Goal: Task Accomplishment & Management: Manage account settings

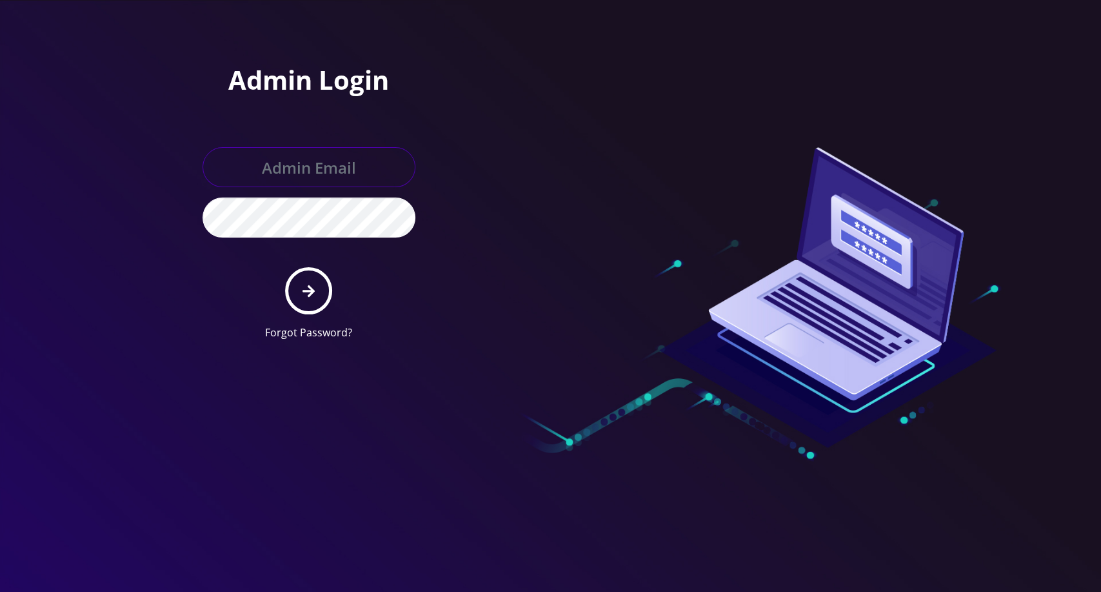
type input "[EMAIL_ADDRESS][DOMAIN_NAME]"
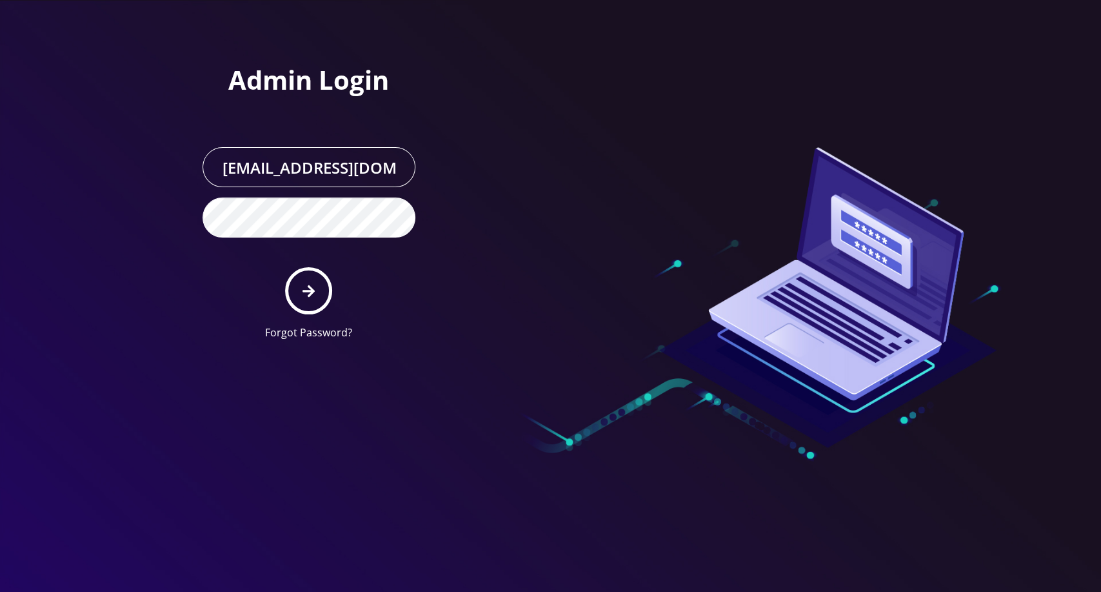
click at [345, 297] on form "master@britewireless.com Forgot Password?" at bounding box center [309, 243] width 213 height 193
click at [313, 293] on icon "submit" at bounding box center [309, 291] width 12 height 14
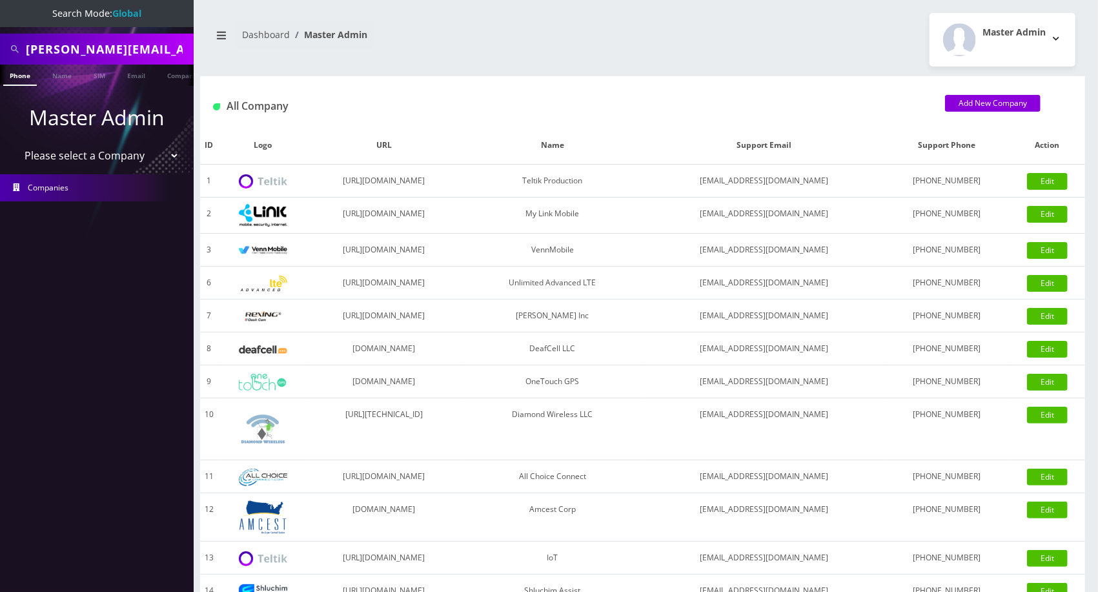
click at [776, 4] on div "[PERSON_NAME][EMAIL_ADDRESS][DOMAIN_NAME] Phone Name SIM Email Company Customer…" at bounding box center [642, 443] width 910 height 886
click at [1054, 186] on link "Edit" at bounding box center [1047, 181] width 41 height 17
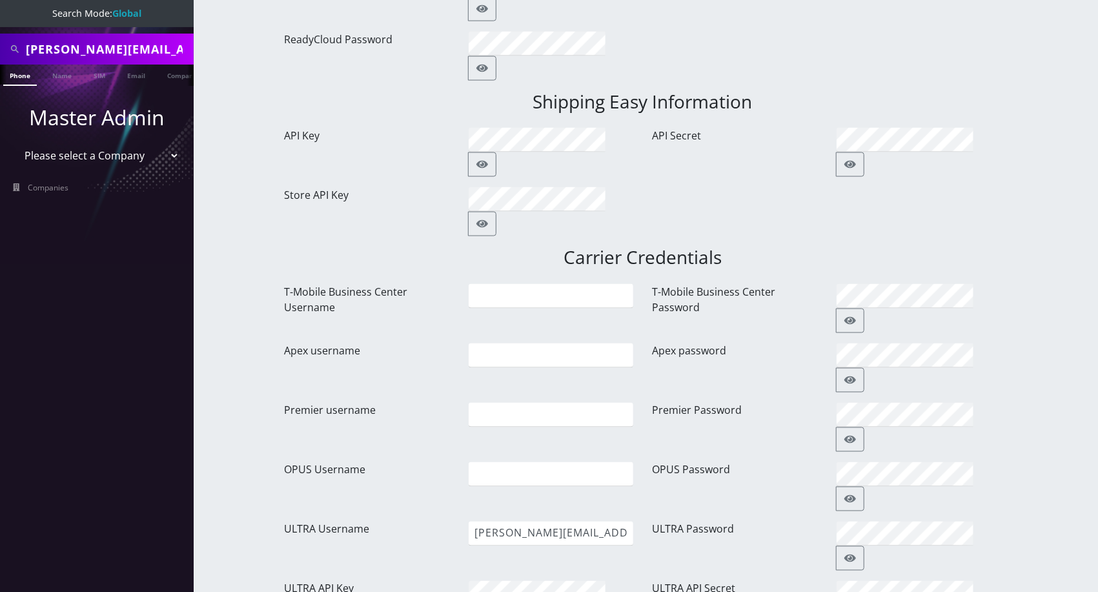
scroll to position [1307, 0]
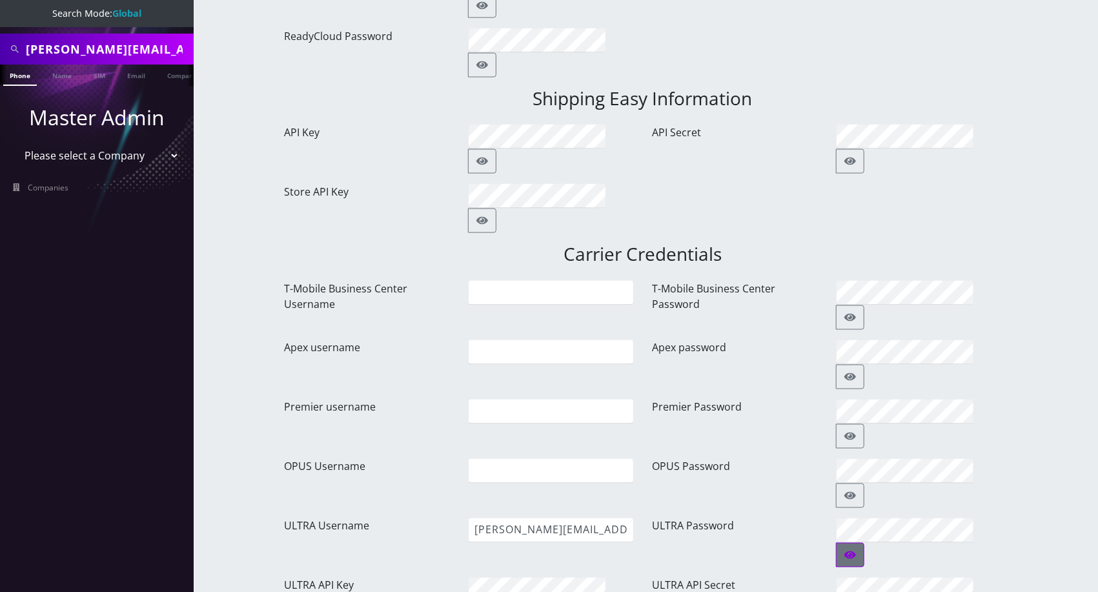
click at [856, 551] on icon "button" at bounding box center [850, 555] width 12 height 8
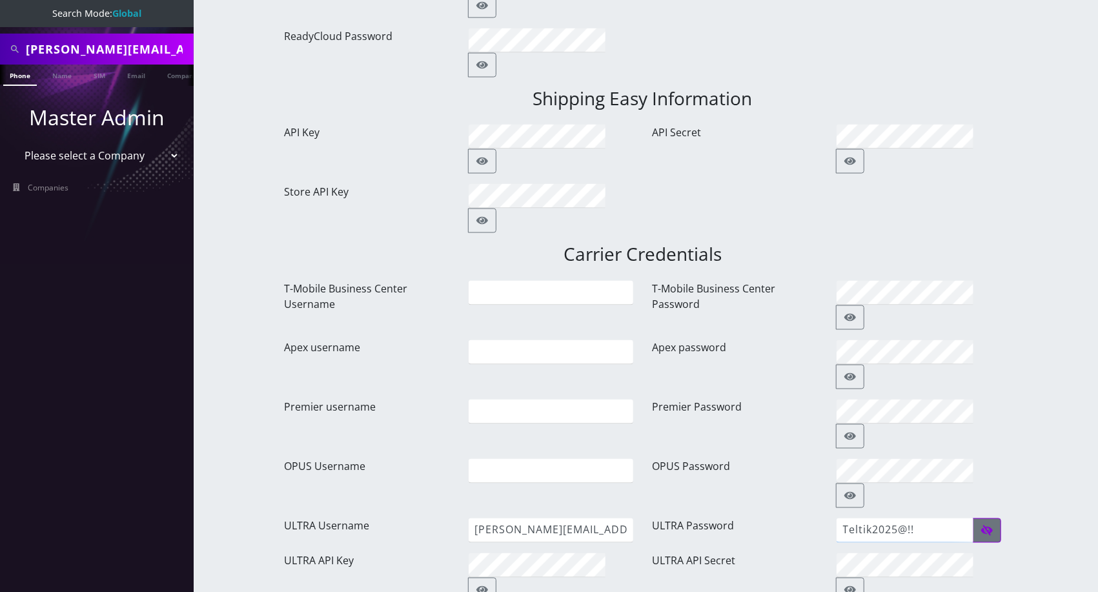
click at [939, 518] on input "Teltik2025@!!" at bounding box center [904, 530] width 137 height 25
paste input "!a"
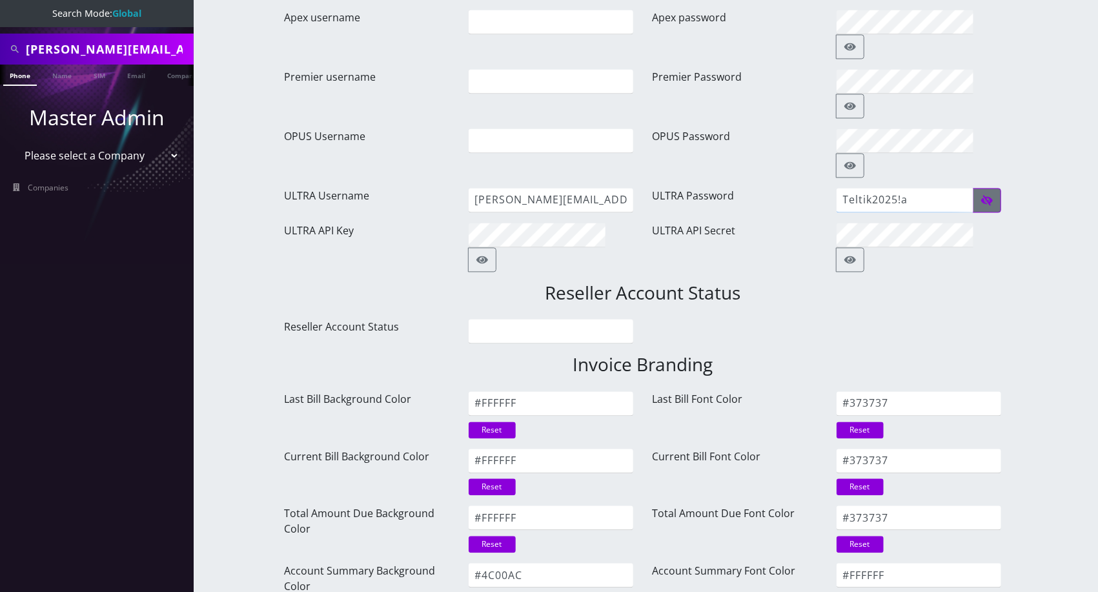
type input "Teltik2025!a"
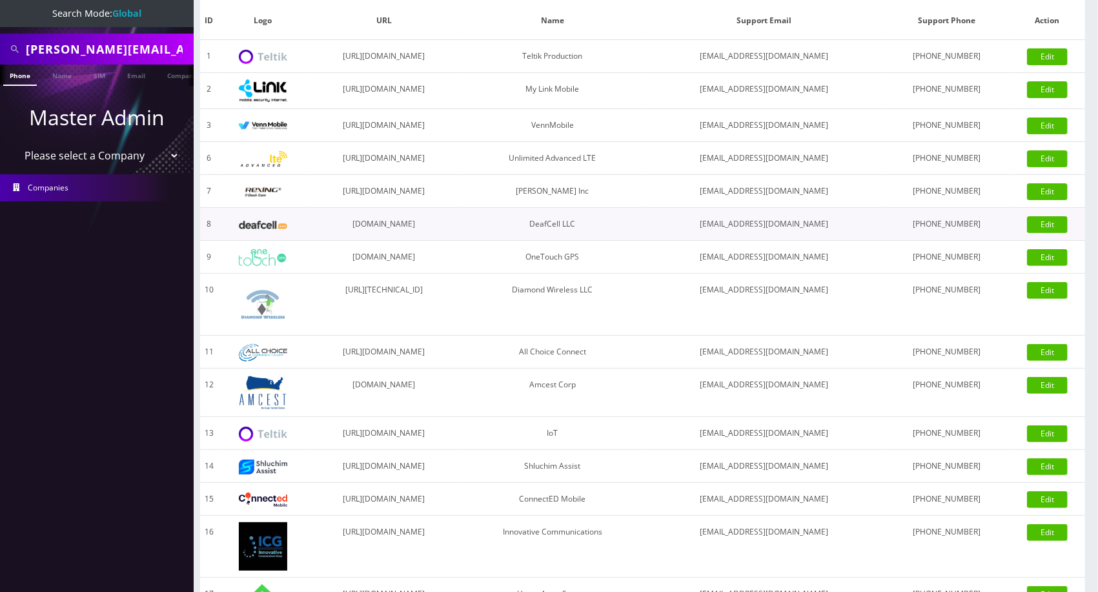
scroll to position [163, 0]
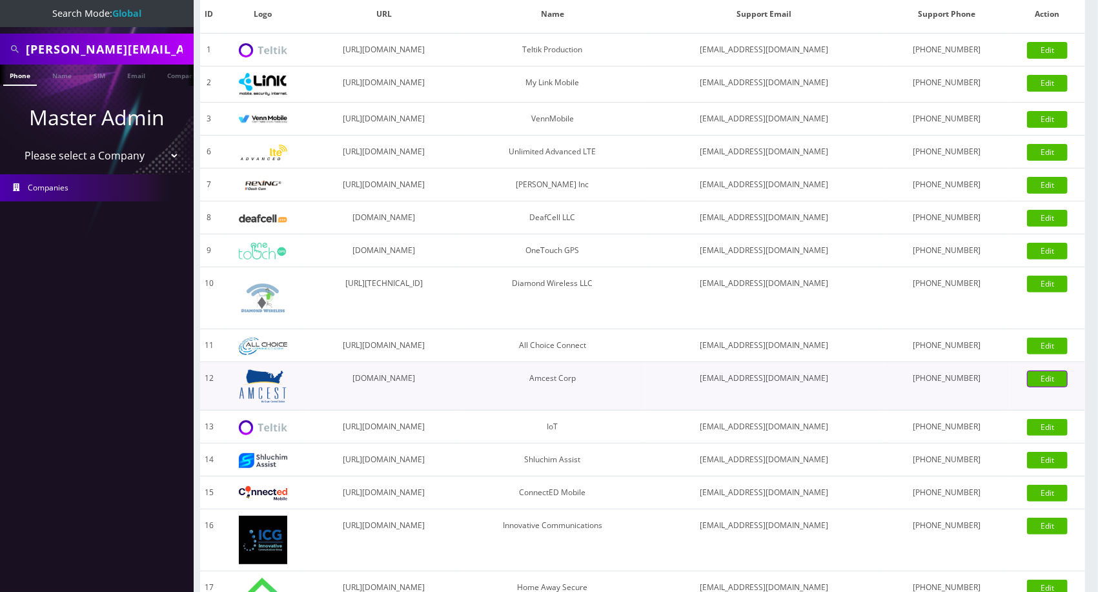
click at [1033, 378] on link "Edit" at bounding box center [1047, 378] width 41 height 17
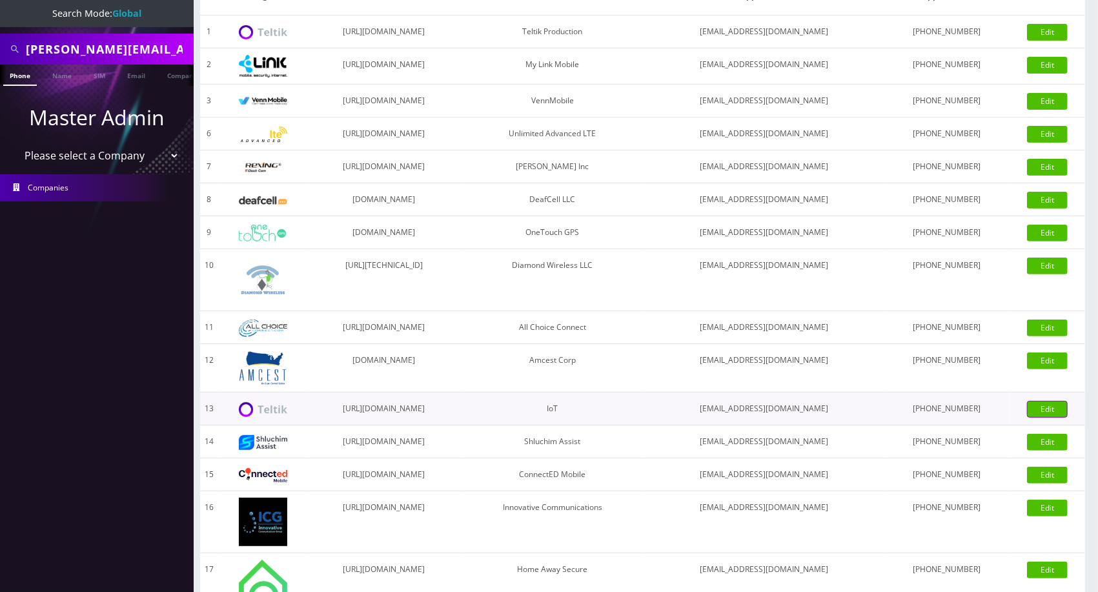
click at [1047, 409] on link "Edit" at bounding box center [1047, 409] width 41 height 17
click at [1043, 407] on link "Edit" at bounding box center [1047, 409] width 41 height 17
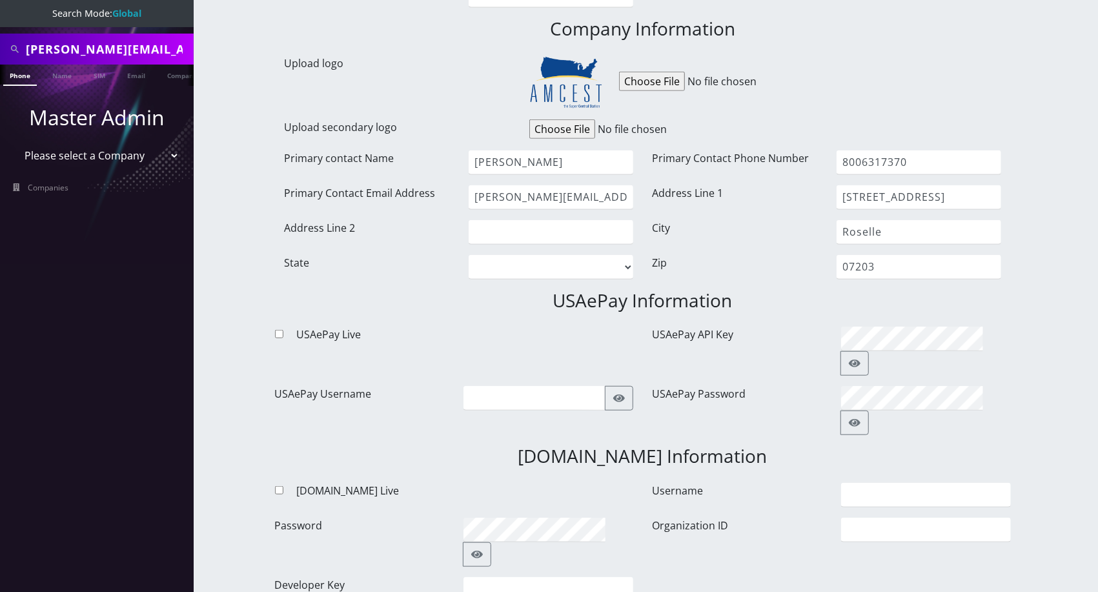
scroll to position [645, 0]
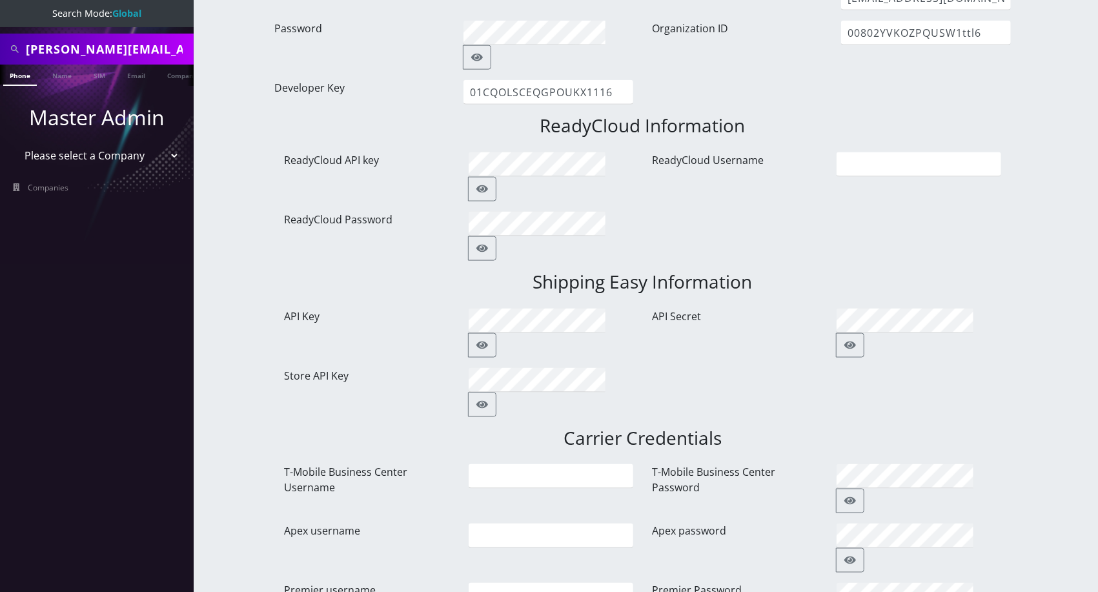
scroll to position [1147, 0]
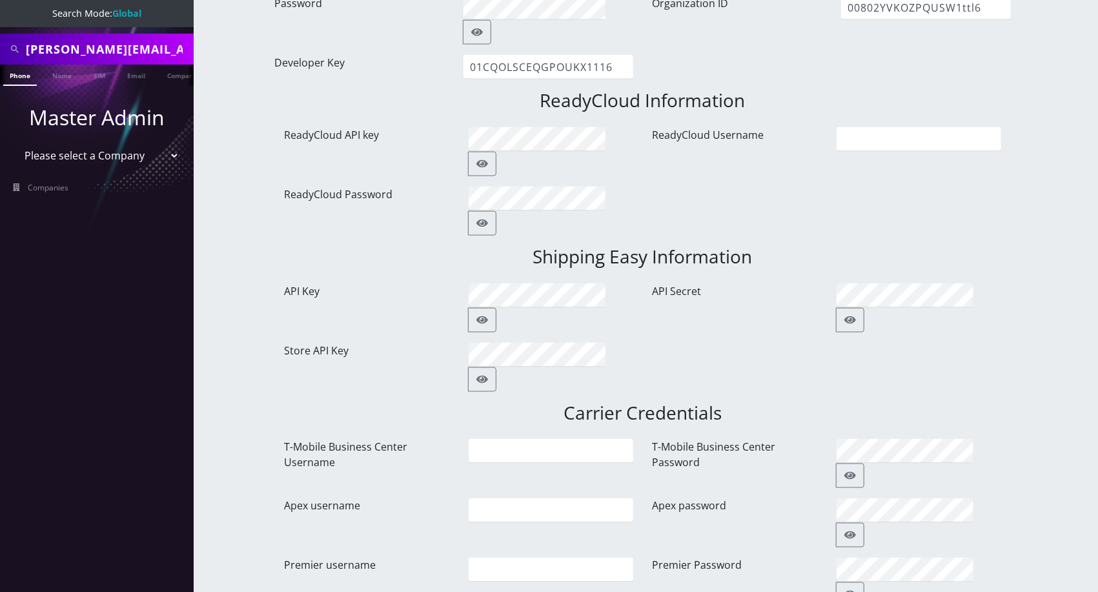
paste input "!a"
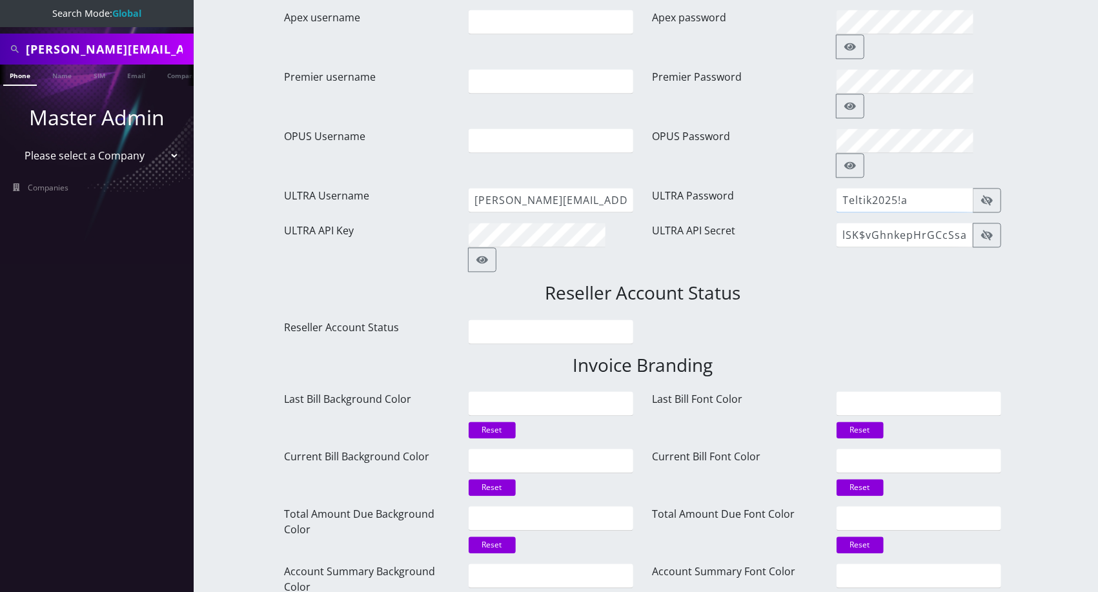
type input "Teltik2025!a"
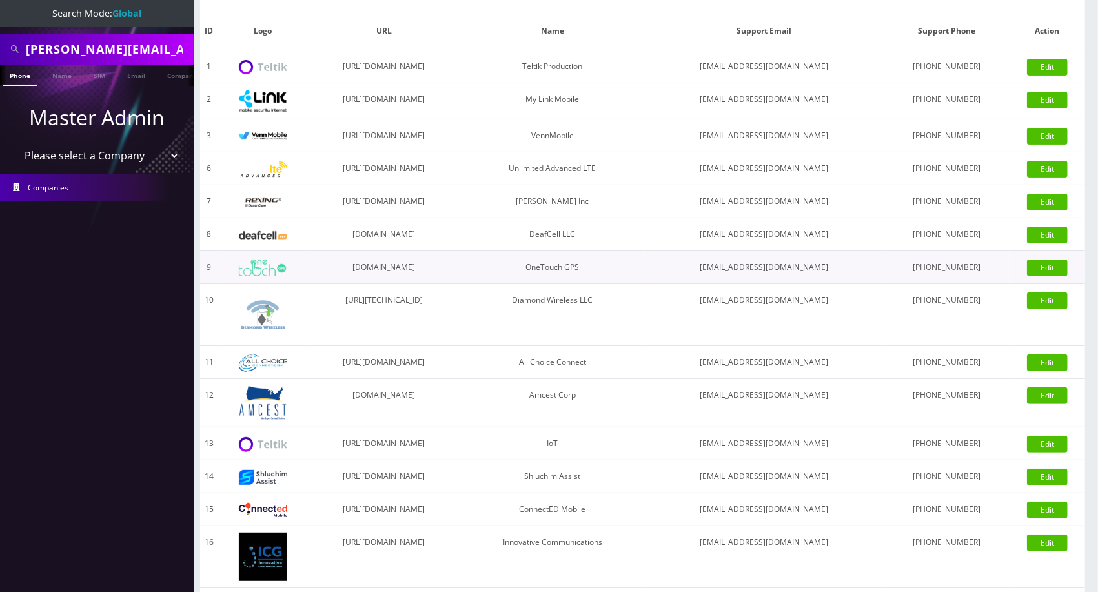
scroll to position [176, 0]
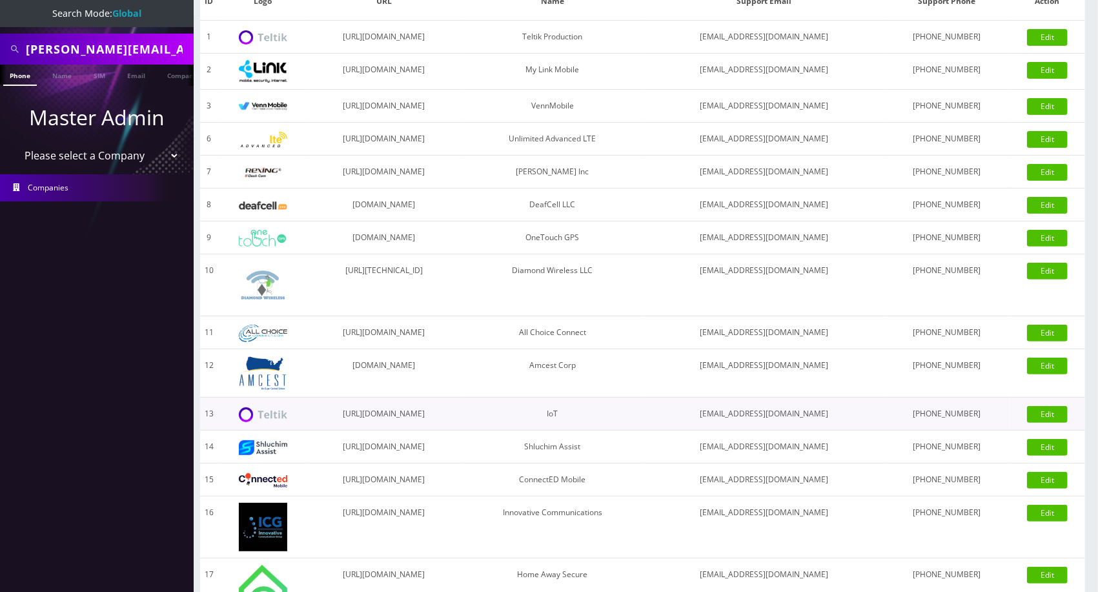
click at [1055, 421] on div "Edit" at bounding box center [1046, 413] width 75 height 19
click at [1054, 416] on link "Edit" at bounding box center [1047, 414] width 41 height 17
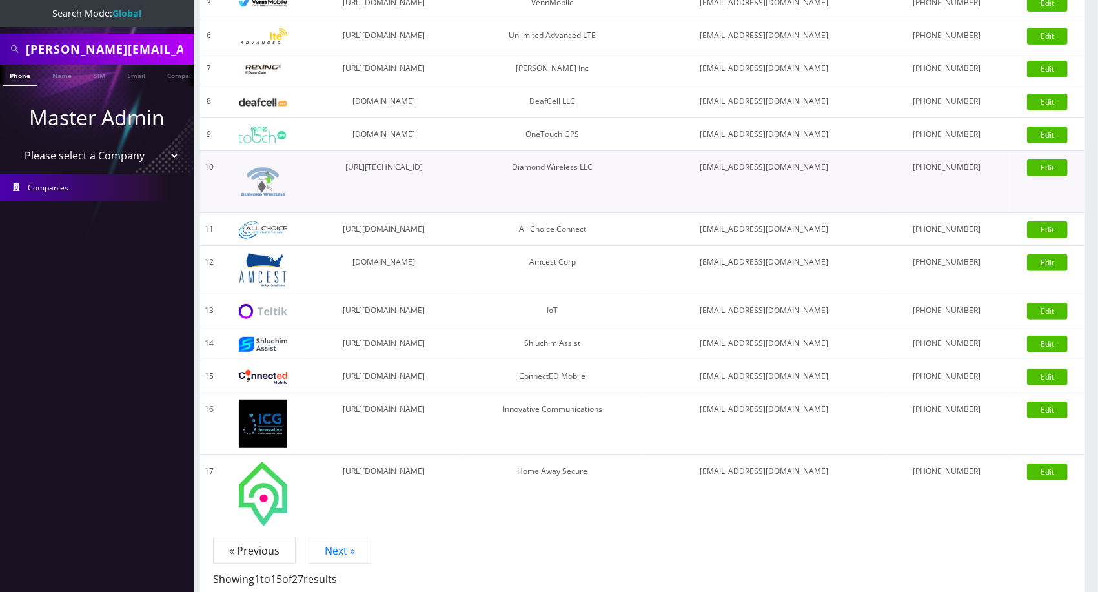
scroll to position [281, 0]
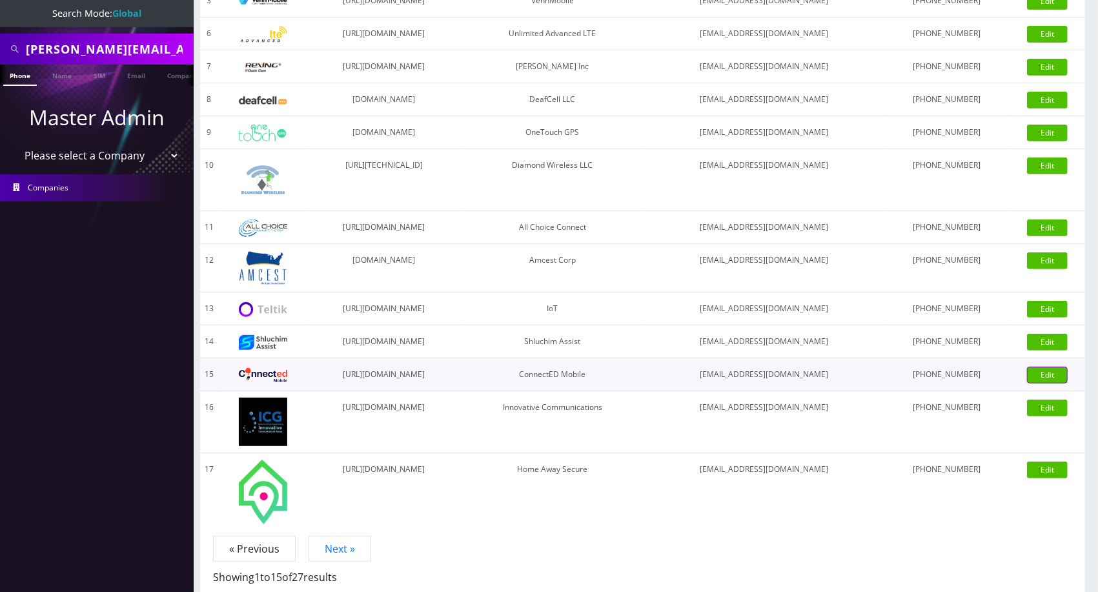
click at [1040, 377] on link "Edit" at bounding box center [1047, 375] width 41 height 17
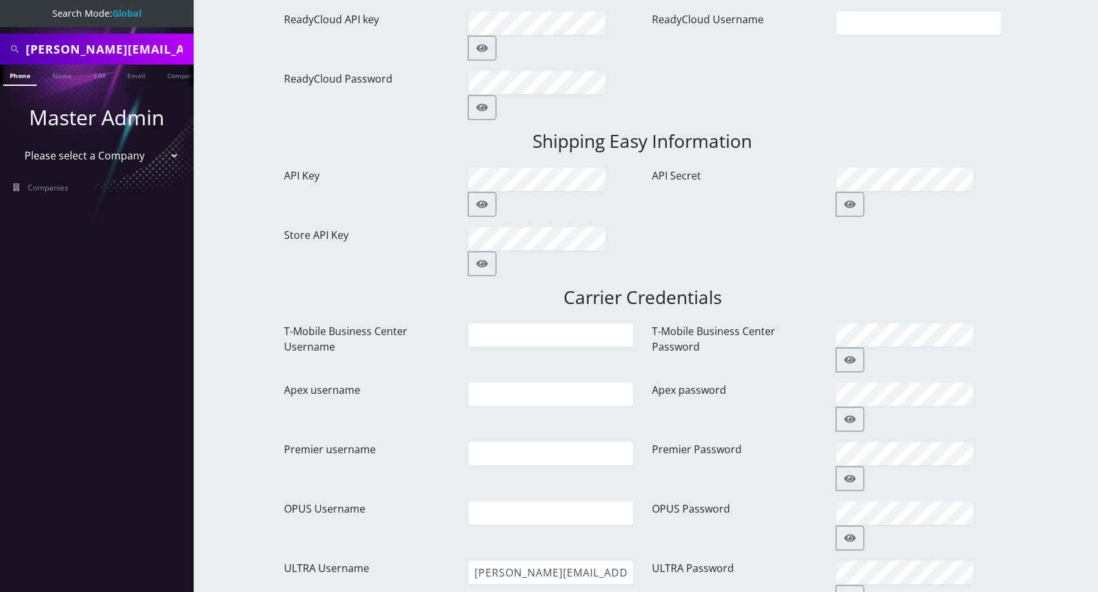
scroll to position [1261, 0]
click at [864, 586] on button "button" at bounding box center [850, 598] width 28 height 25
click at [48, 160] on select "Please select a Company Teltik Production My Link Mobile VennMobile Unlimited A…" at bounding box center [97, 155] width 165 height 25
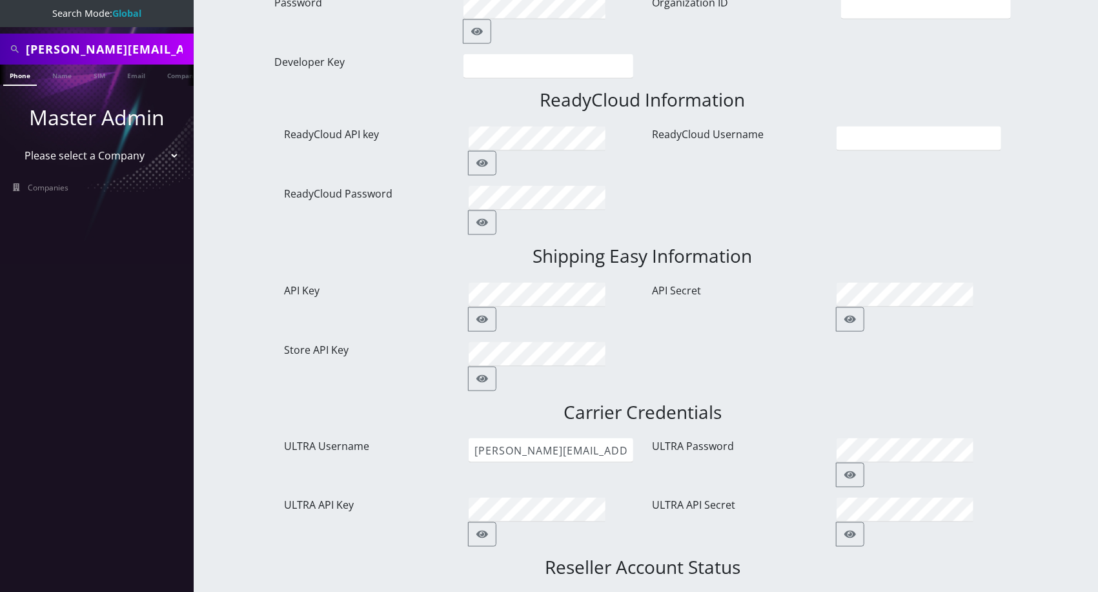
scroll to position [1150, 0]
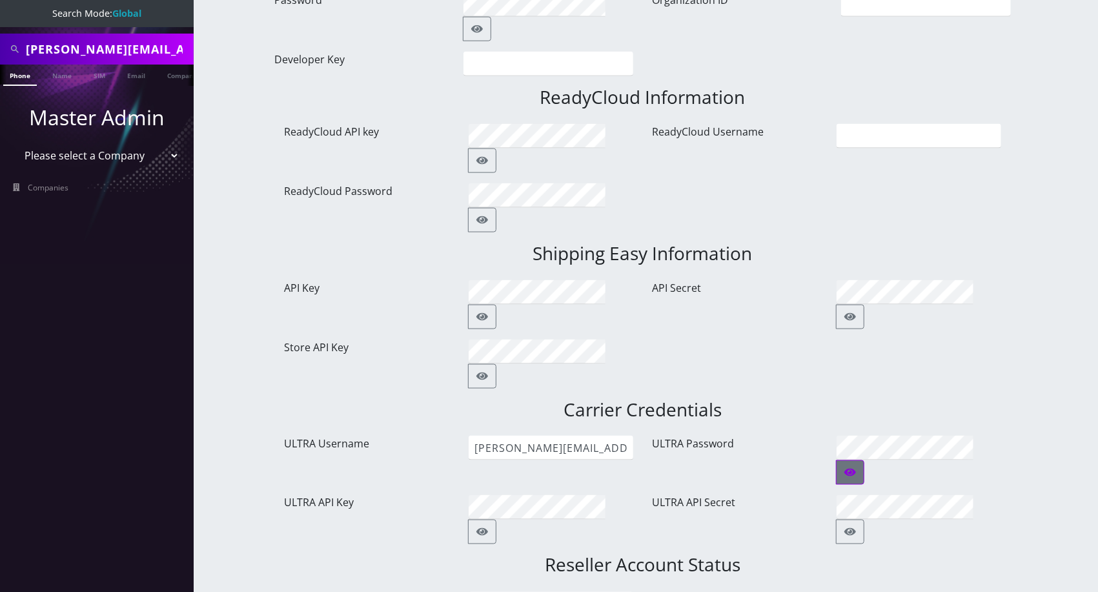
click at [856, 467] on icon "button" at bounding box center [850, 472] width 12 height 10
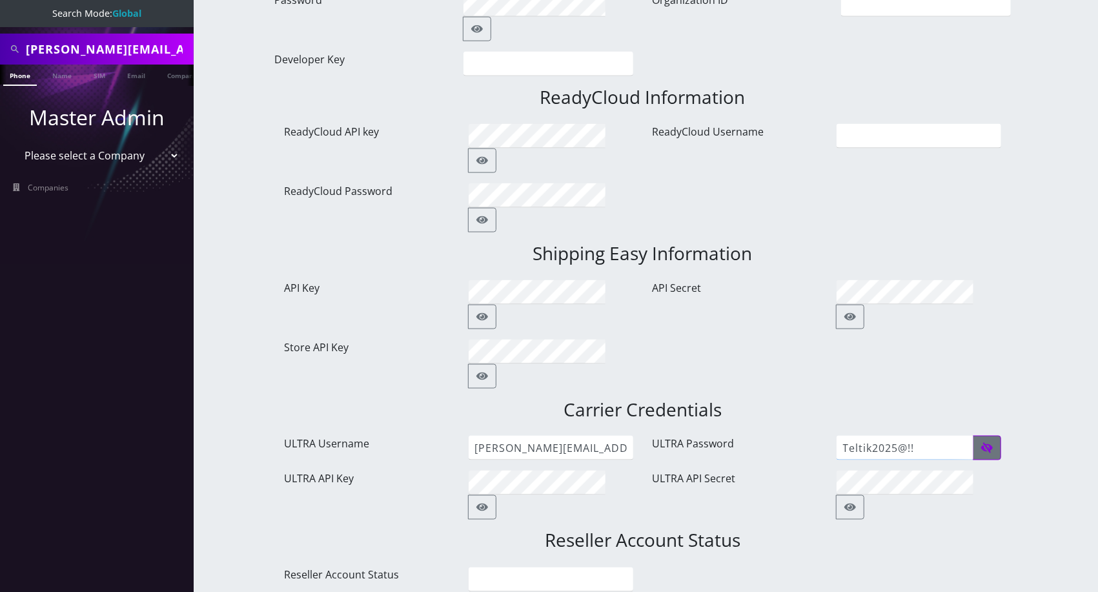
click at [951, 436] on input "Teltik2025@!!" at bounding box center [904, 448] width 137 height 25
paste input "!a"
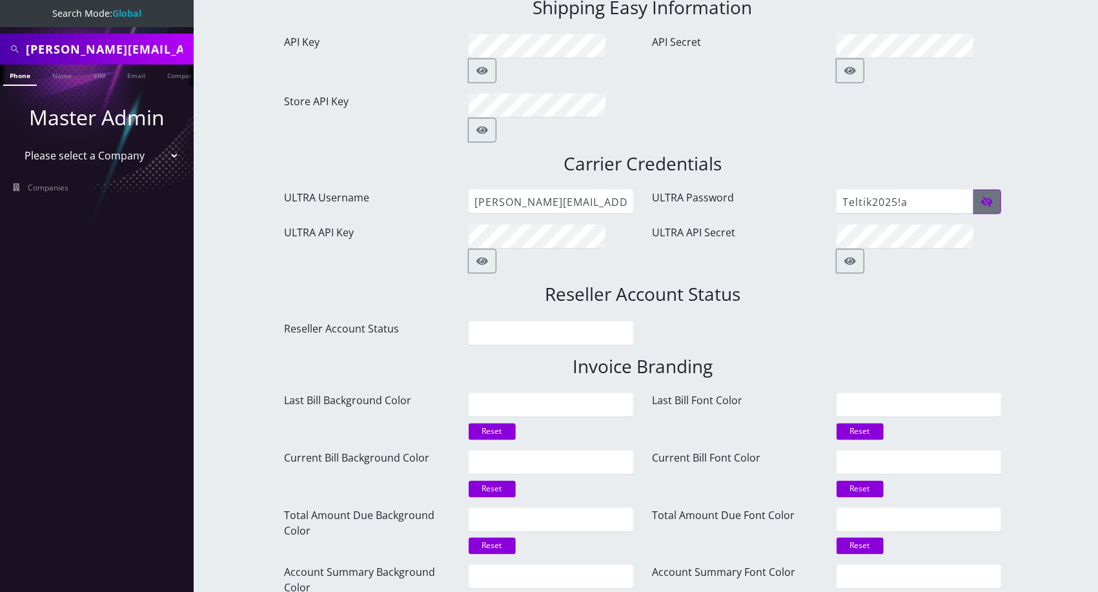
scroll to position [1483, 0]
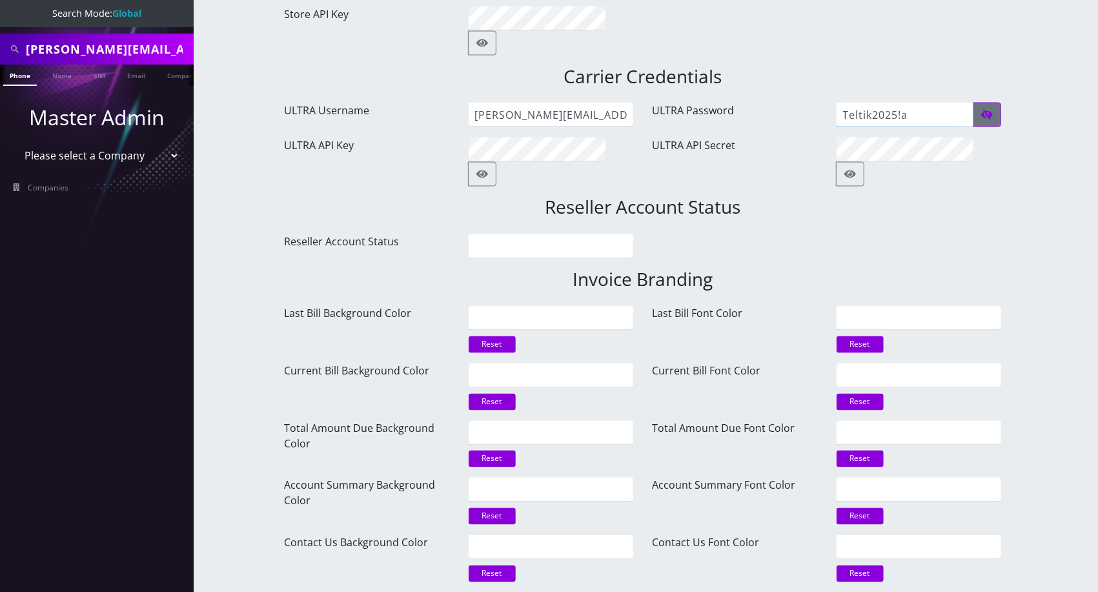
type input "Teltik2025!a"
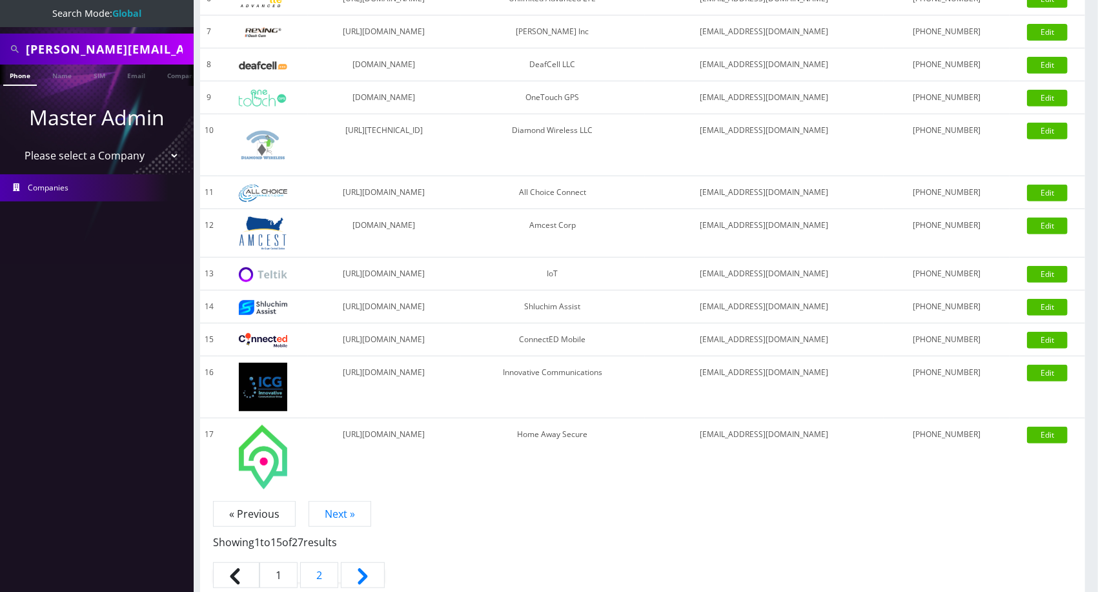
scroll to position [325, 0]
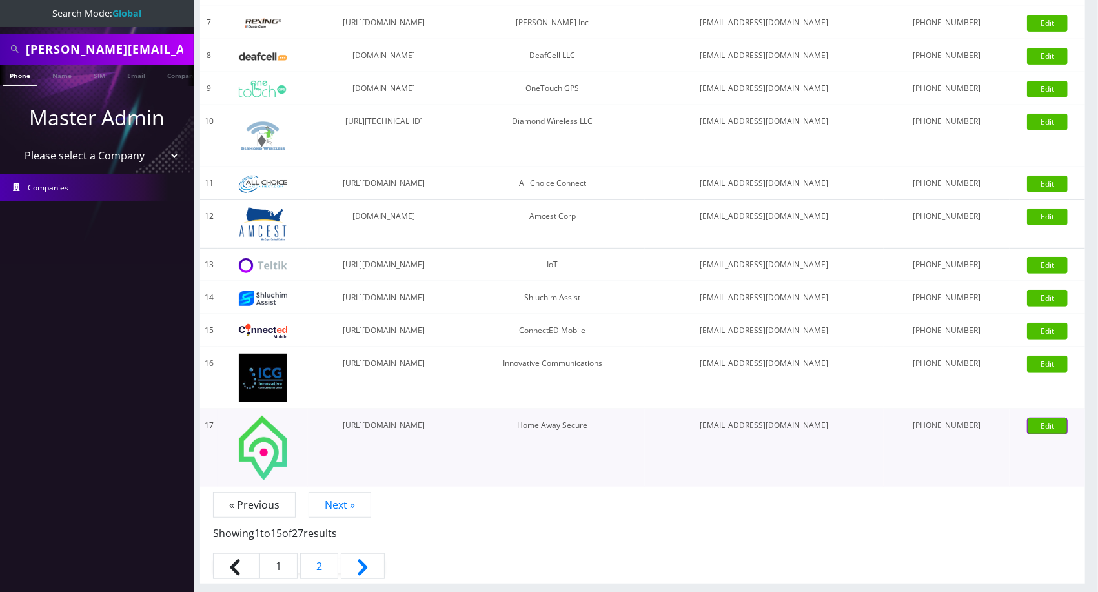
click at [1047, 428] on link "Edit" at bounding box center [1047, 425] width 41 height 17
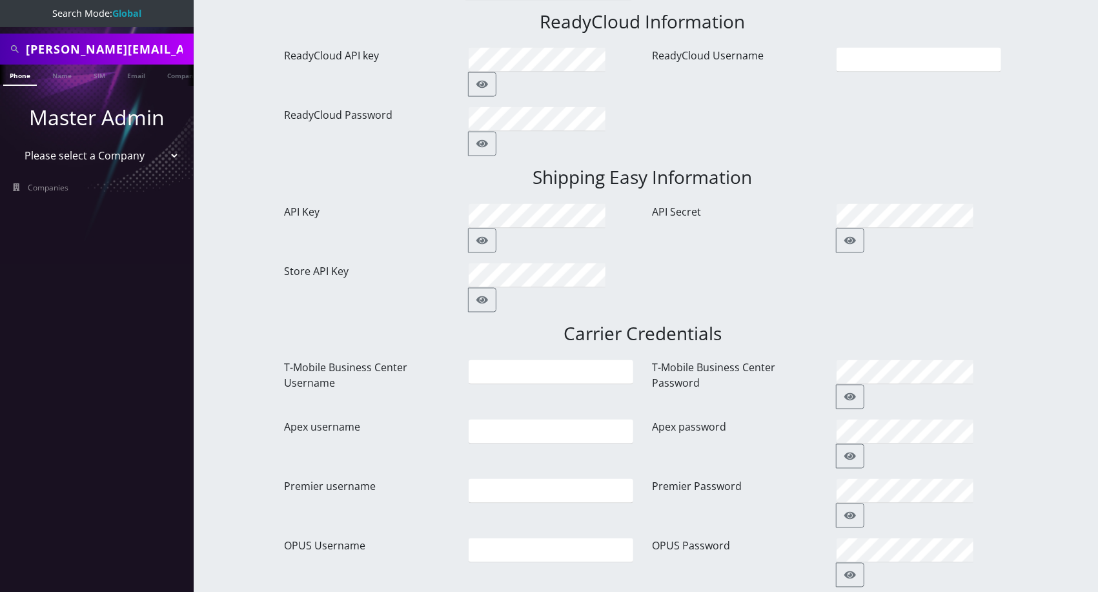
scroll to position [1300, 0]
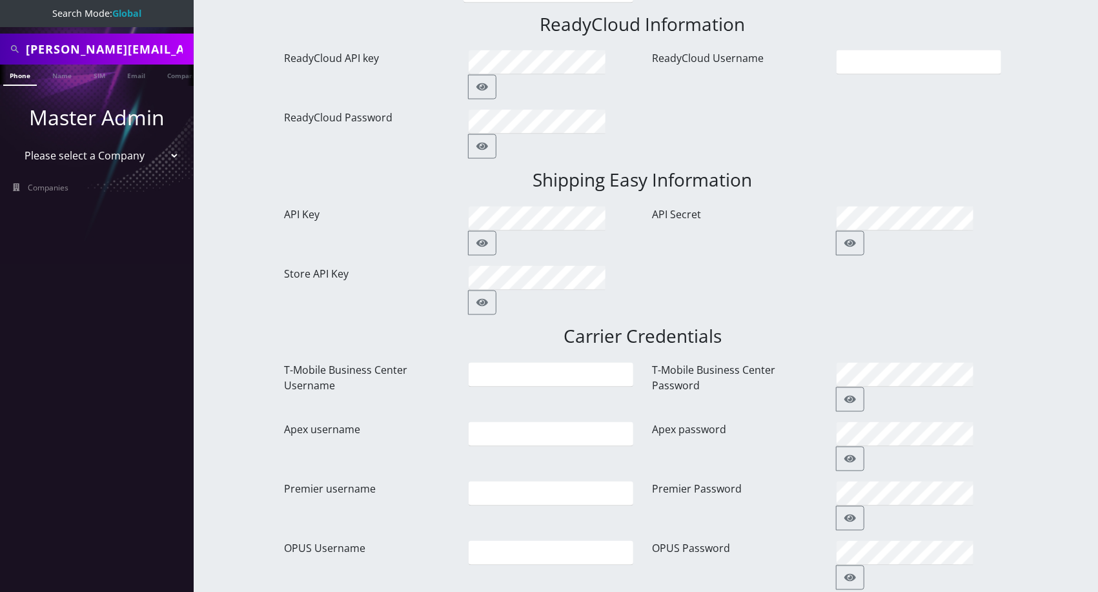
paste input "!a"
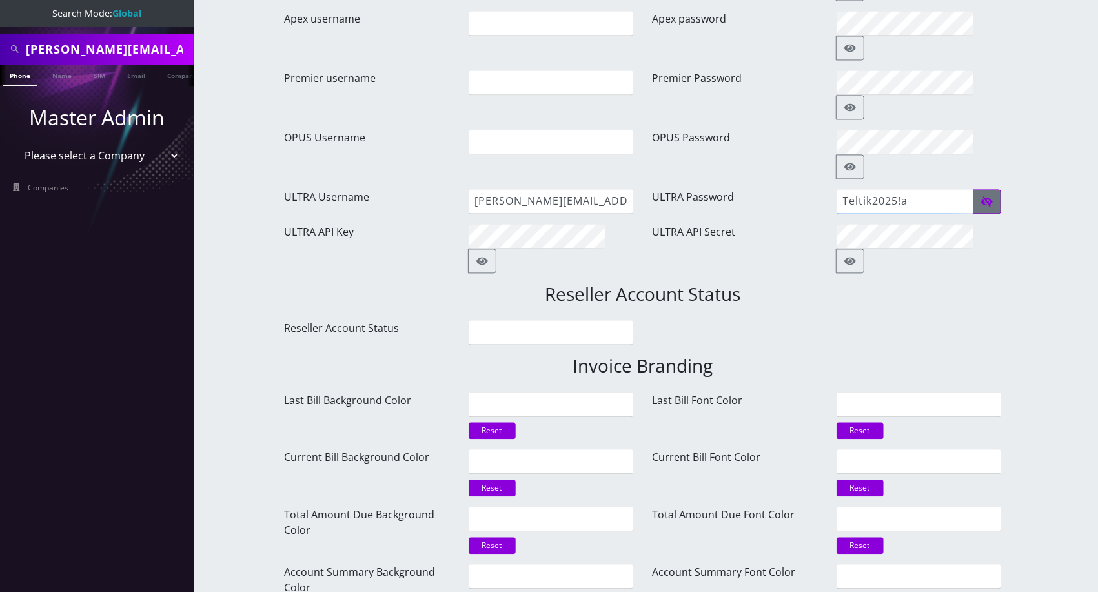
type input "Teltik2025!a"
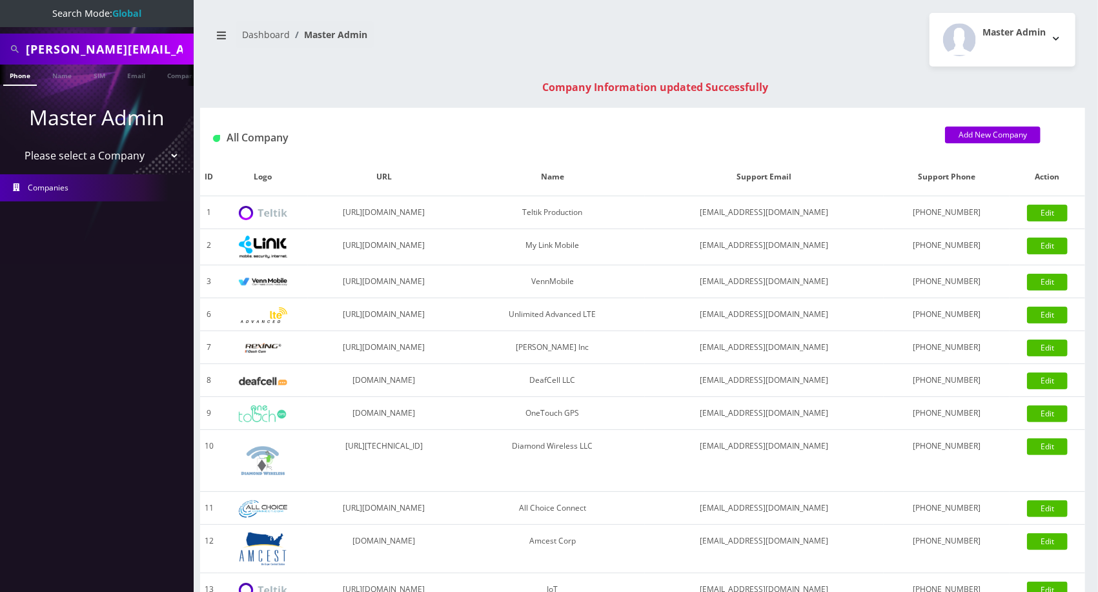
click at [139, 146] on select "Please select a Company Teltik Production My Link Mobile VennMobile Unlimited A…" at bounding box center [97, 155] width 165 height 25
click at [280, 234] on td at bounding box center [262, 247] width 90 height 36
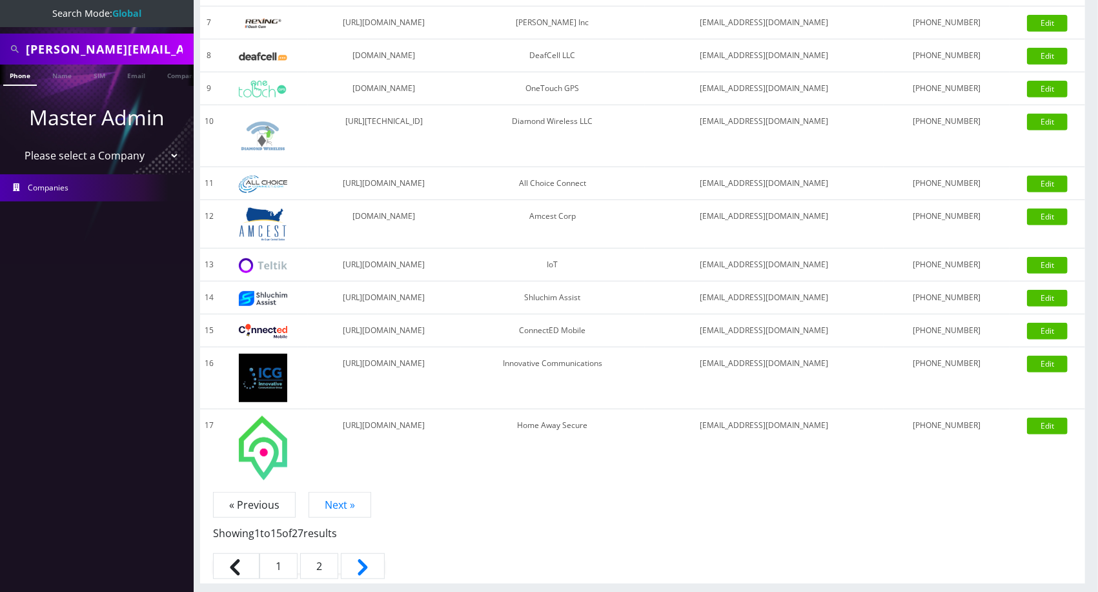
click at [324, 572] on link "2" at bounding box center [319, 566] width 38 height 26
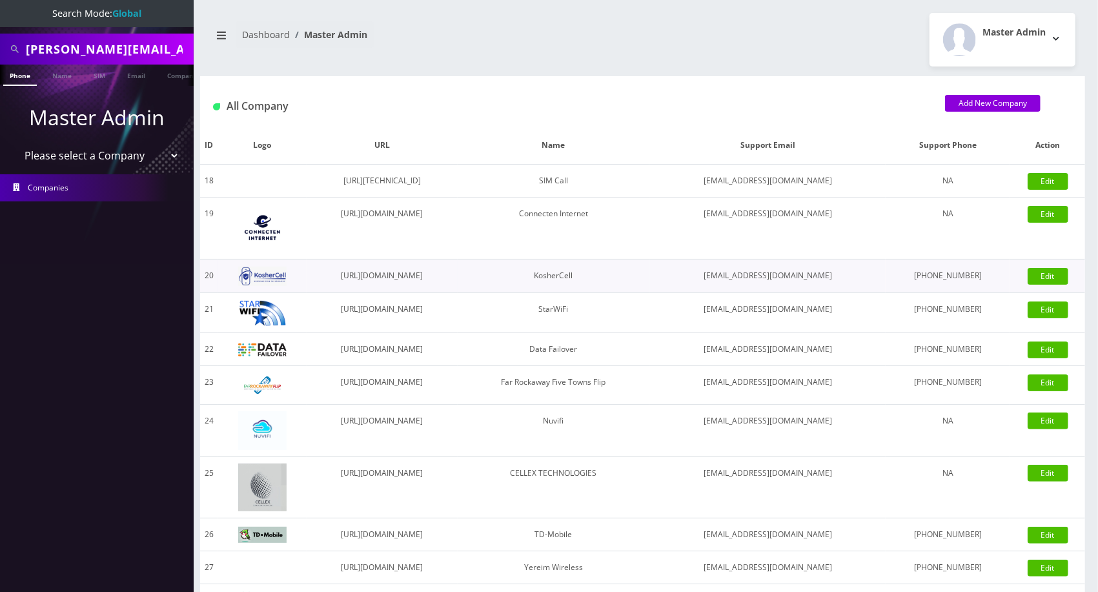
click at [1048, 285] on div "Edit" at bounding box center [1047, 275] width 75 height 19
click at [1049, 274] on link "Edit" at bounding box center [1047, 276] width 41 height 17
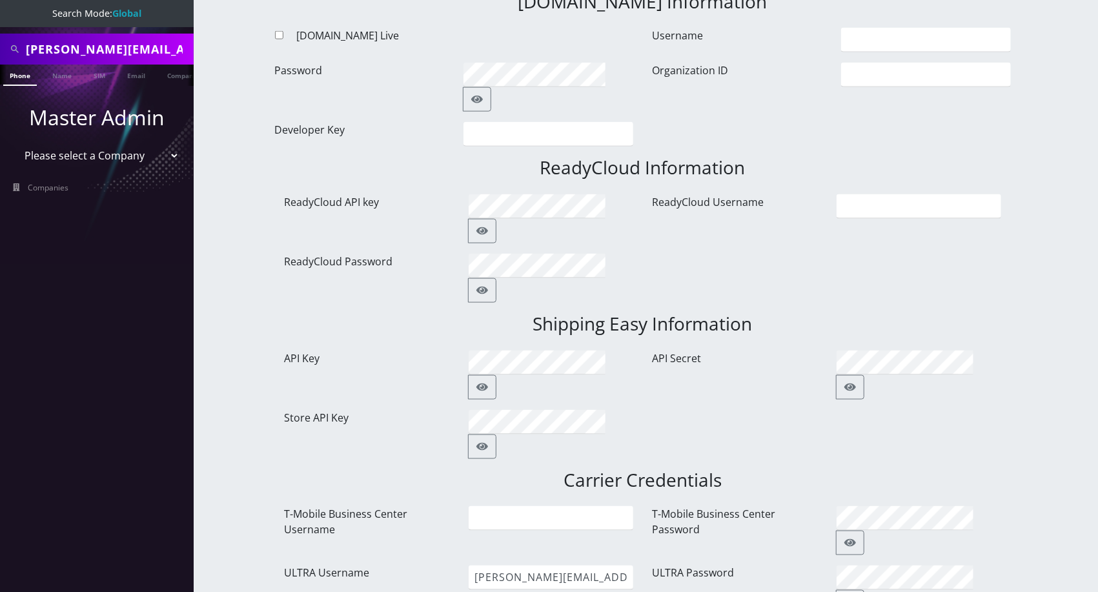
scroll to position [1113, 0]
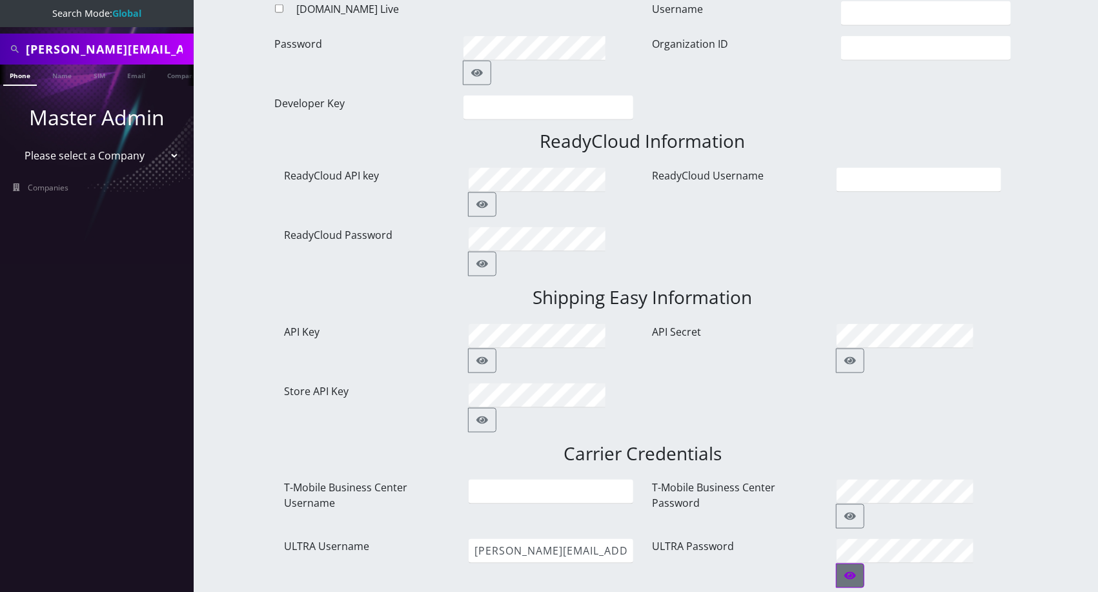
click at [856, 572] on icon "button" at bounding box center [850, 576] width 12 height 8
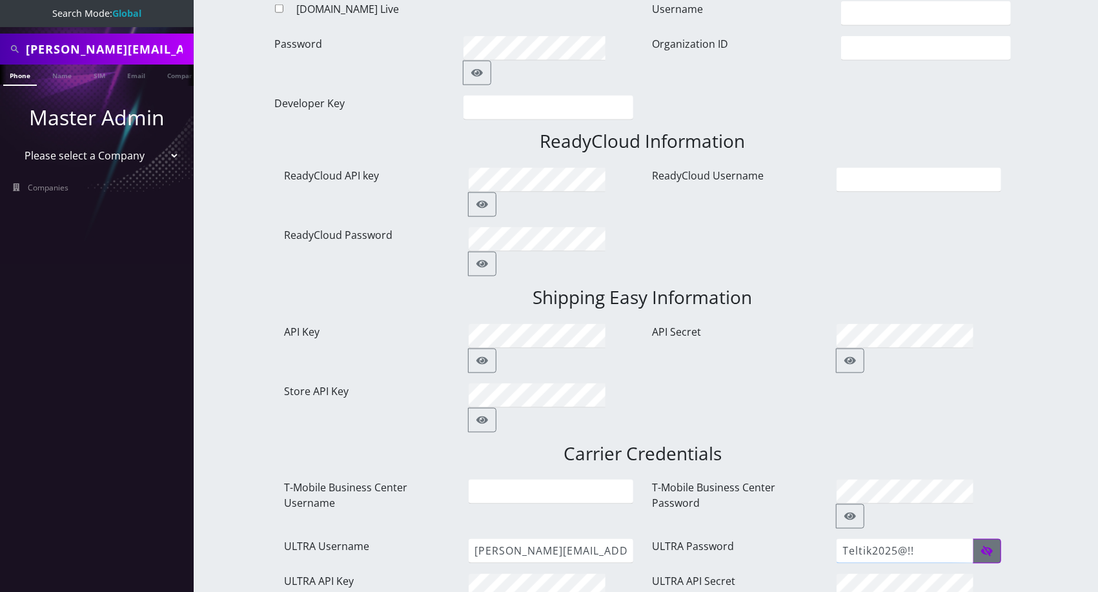
click at [954, 539] on input "Teltik2025@!!" at bounding box center [904, 551] width 137 height 25
paste input "!a"
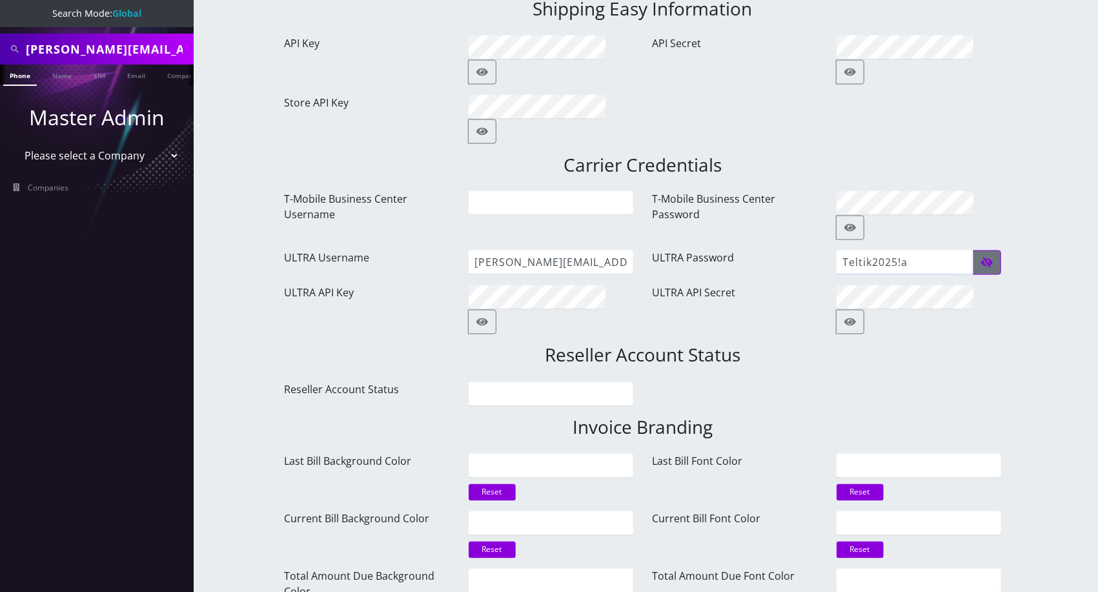
scroll to position [1537, 0]
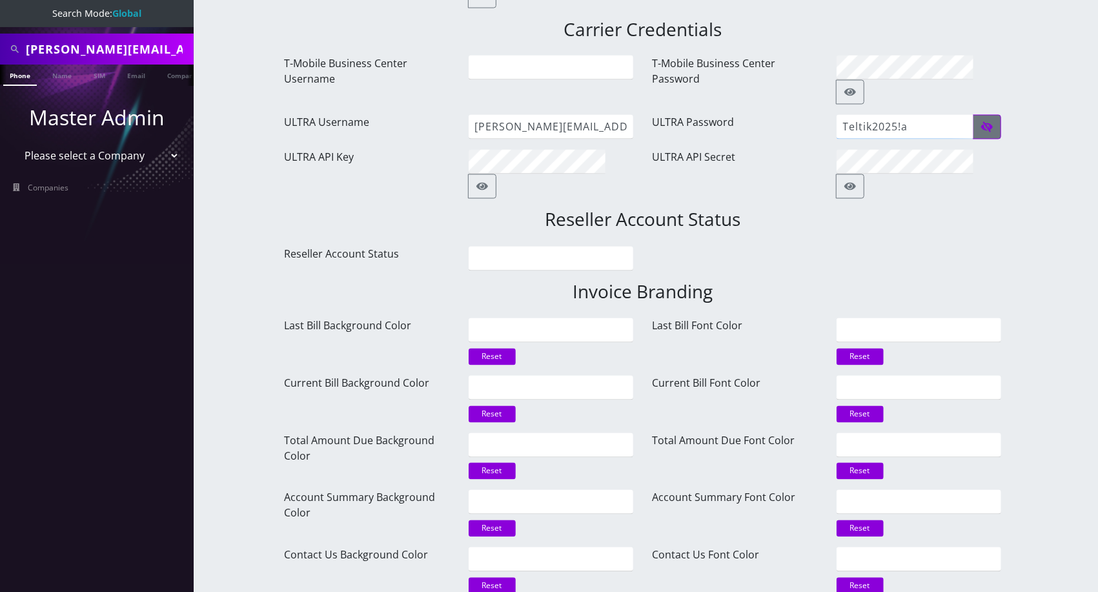
type input "Teltik2025!a"
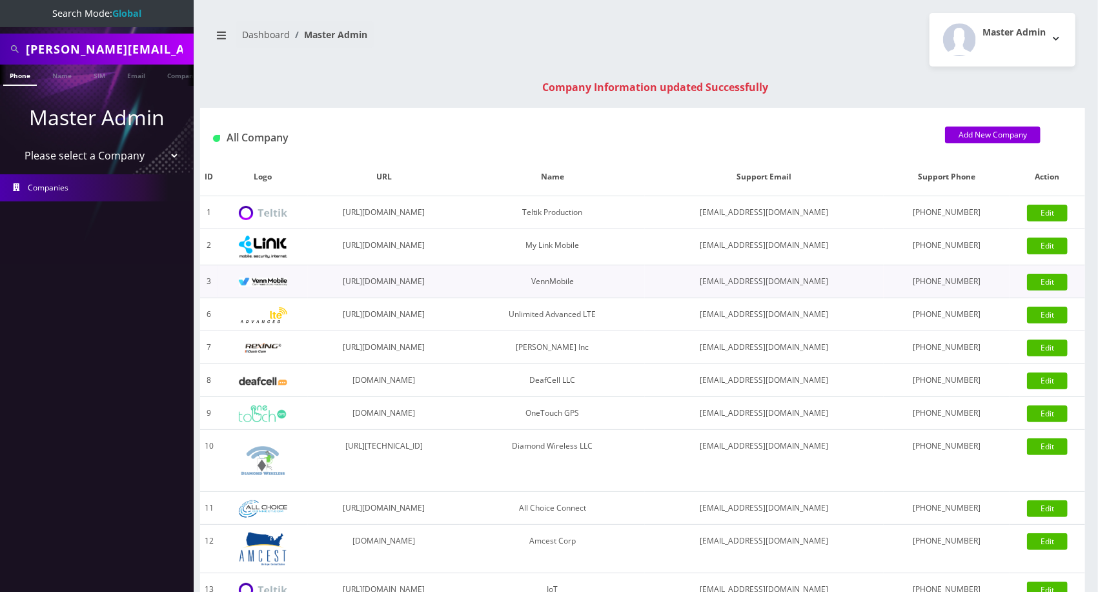
scroll to position [325, 0]
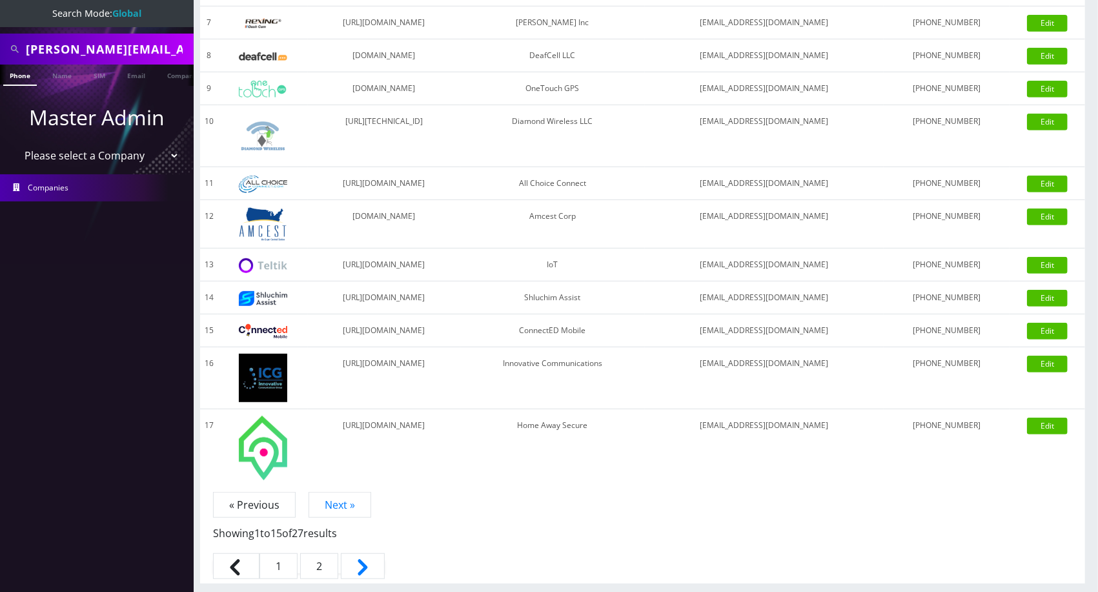
click at [329, 567] on link "2" at bounding box center [319, 566] width 38 height 26
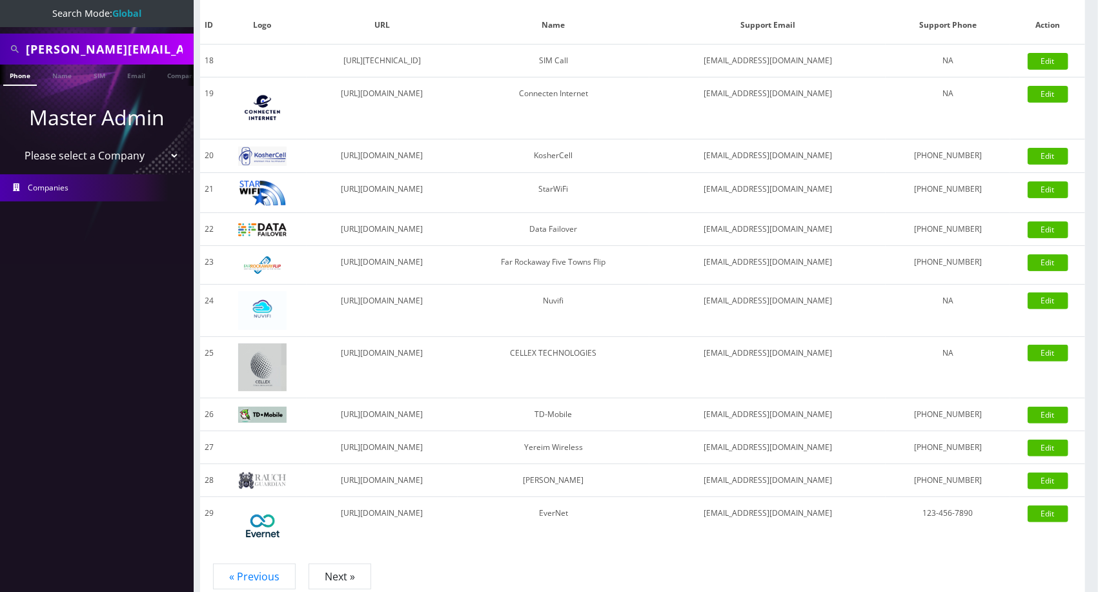
scroll to position [119, 0]
click at [1049, 236] on link "Edit" at bounding box center [1047, 230] width 41 height 17
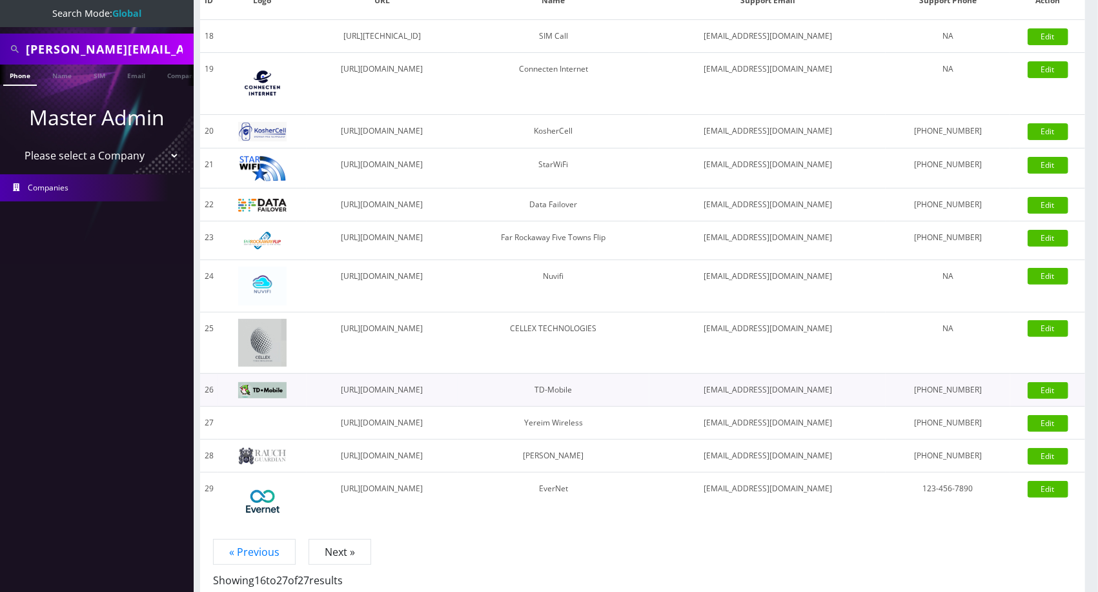
scroll to position [191, 0]
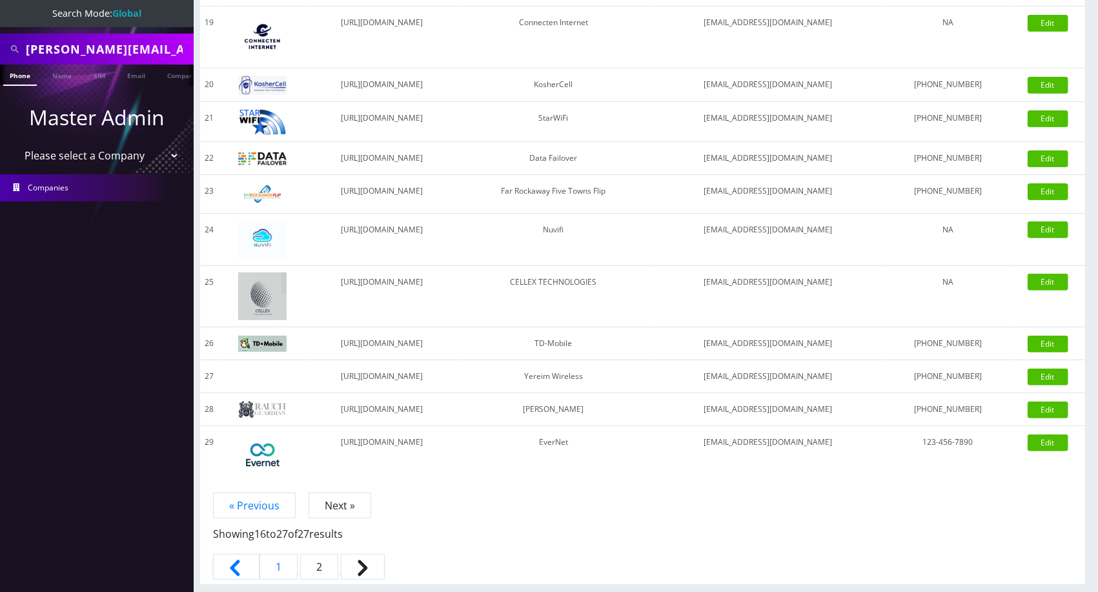
click at [320, 574] on span "2" at bounding box center [319, 567] width 38 height 26
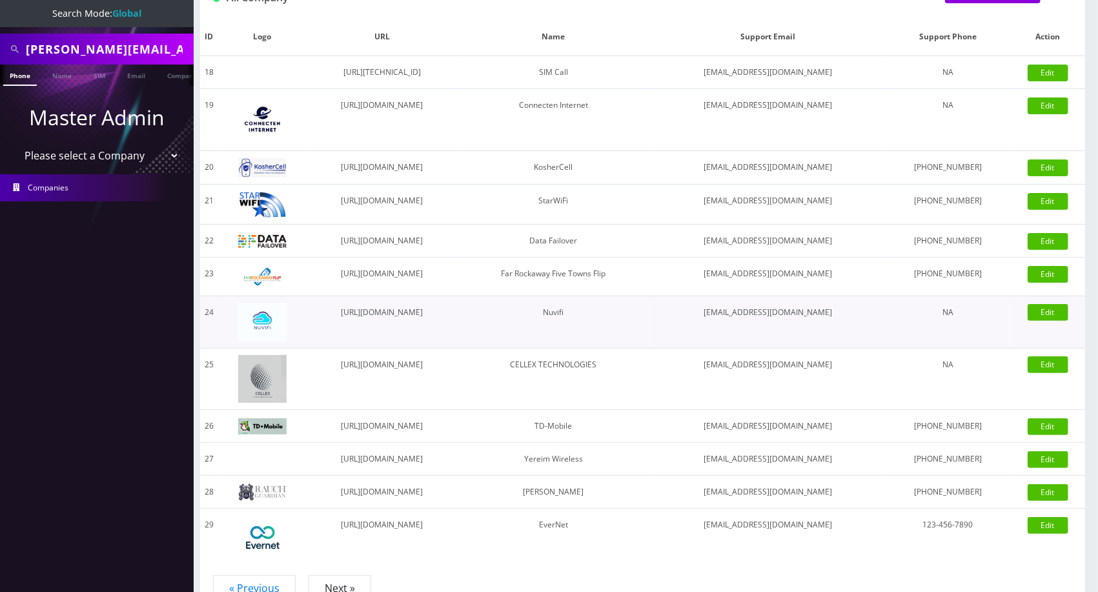
scroll to position [101, 0]
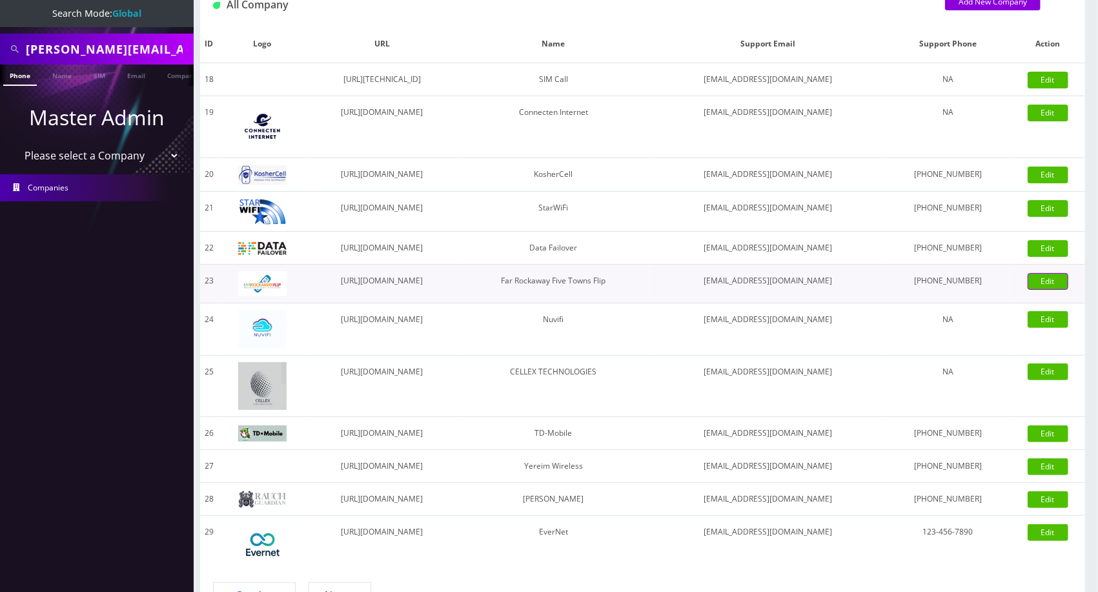
click at [1051, 283] on link "Edit" at bounding box center [1047, 281] width 41 height 17
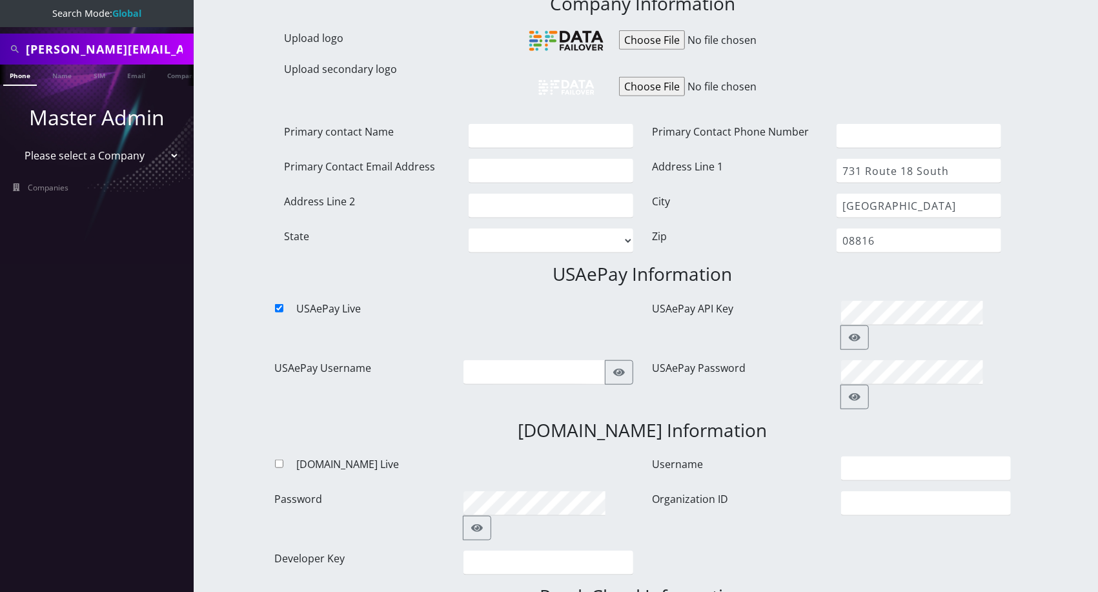
scroll to position [32, 0]
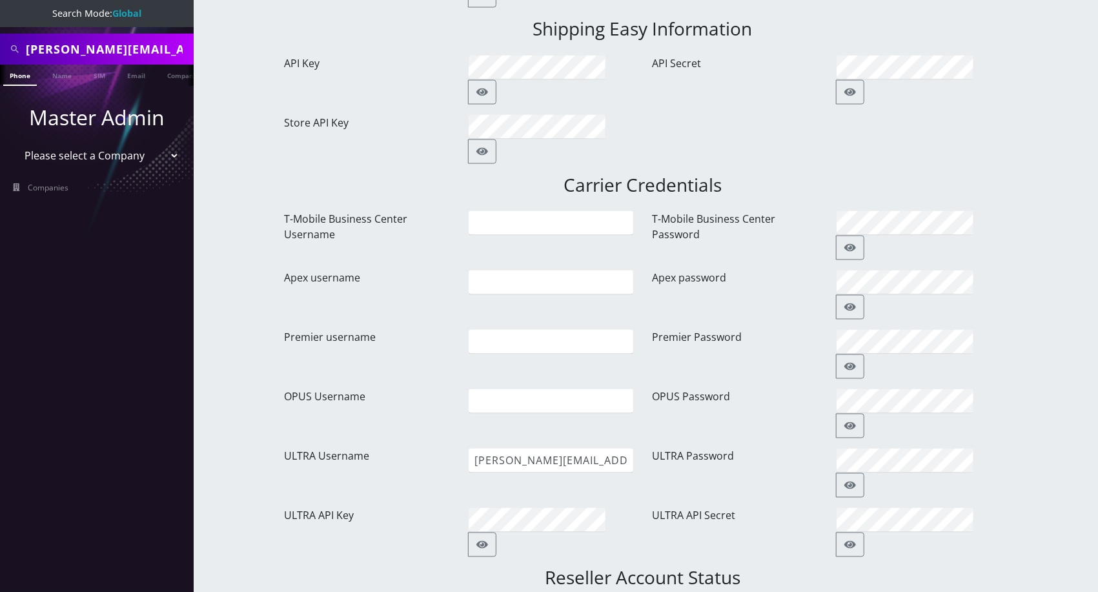
scroll to position [1414, 0]
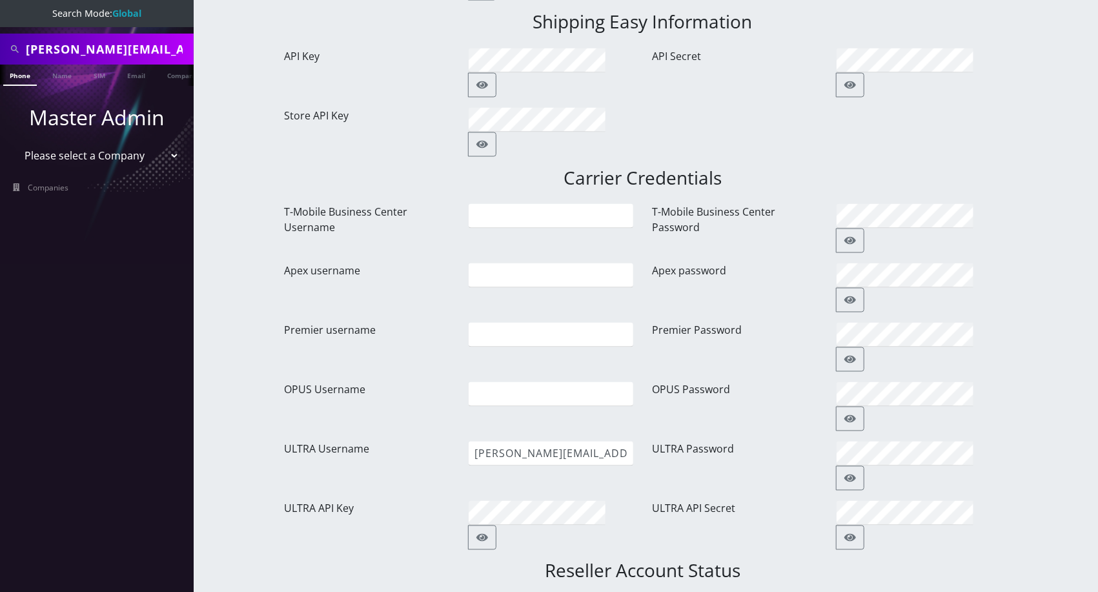
drag, startPoint x: 0, startPoint y: 0, endPoint x: 996, endPoint y: 183, distance: 1012.4
click at [864, 466] on button "button" at bounding box center [850, 478] width 28 height 25
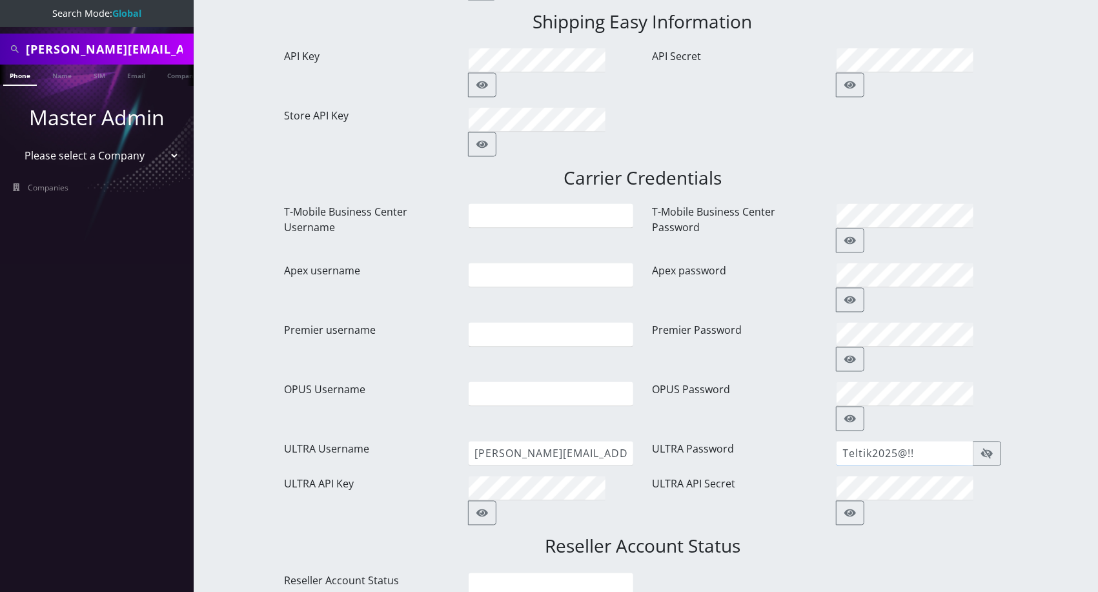
click at [947, 441] on input "Teltik2025@!!" at bounding box center [904, 453] width 137 height 25
paste input "!a"
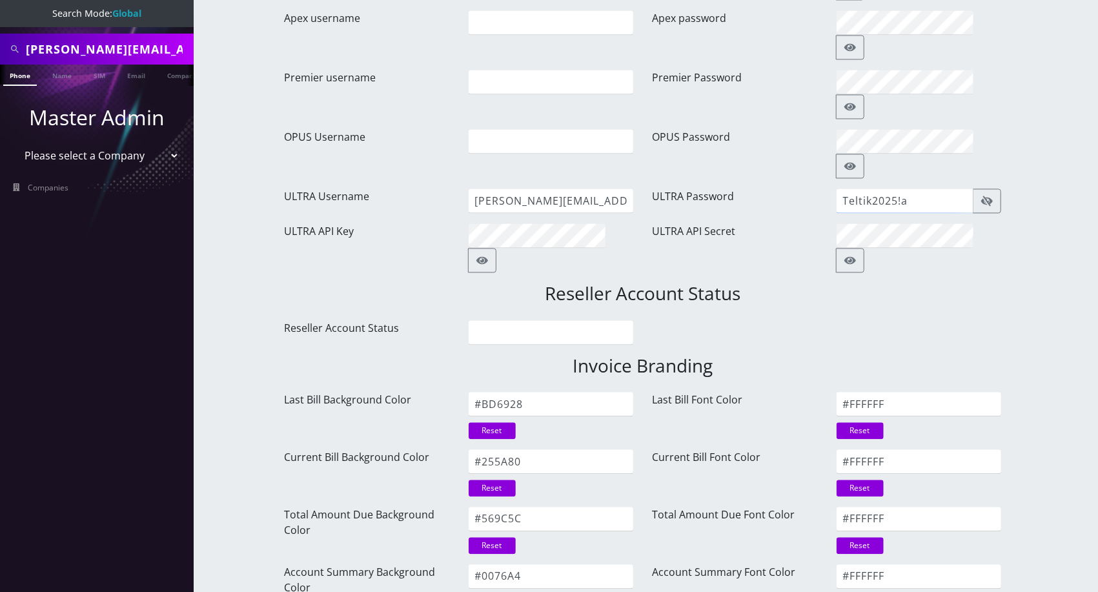
type input "Teltik2025!a"
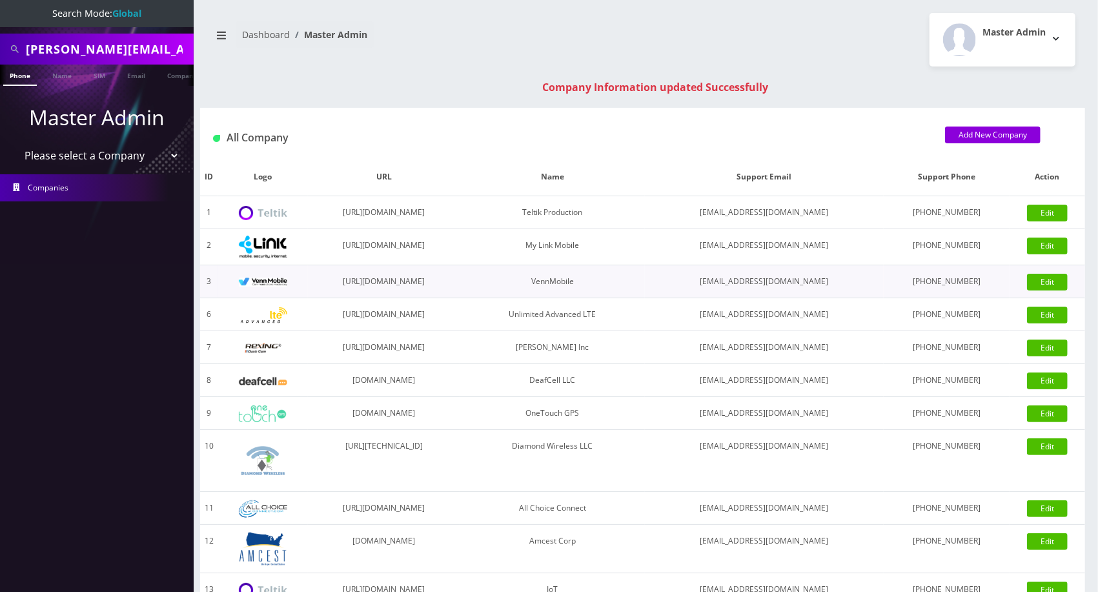
scroll to position [325, 0]
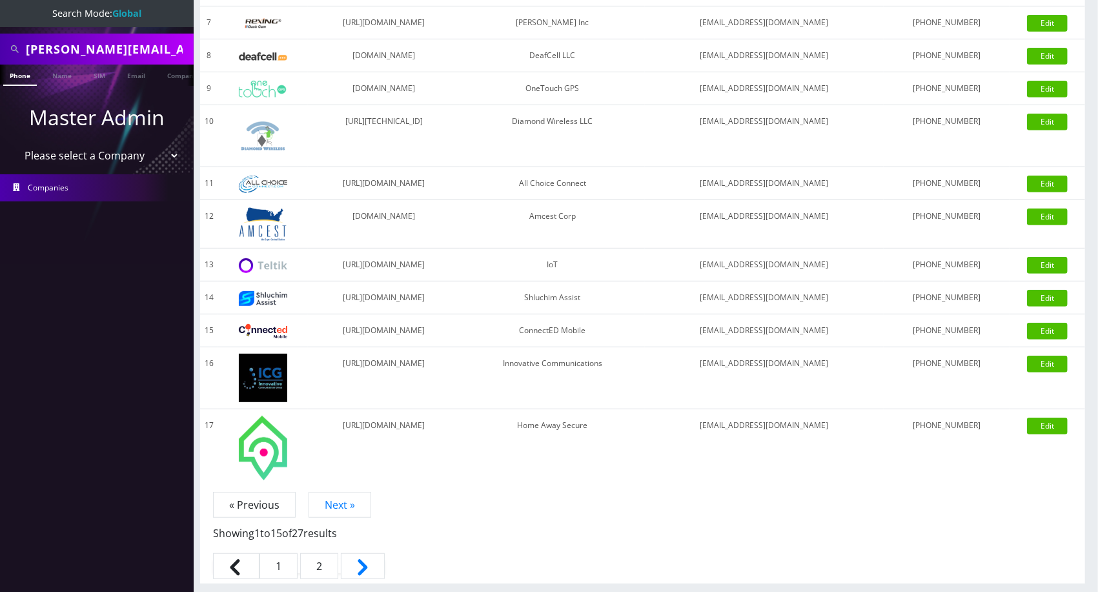
click at [324, 558] on link "2" at bounding box center [319, 566] width 38 height 26
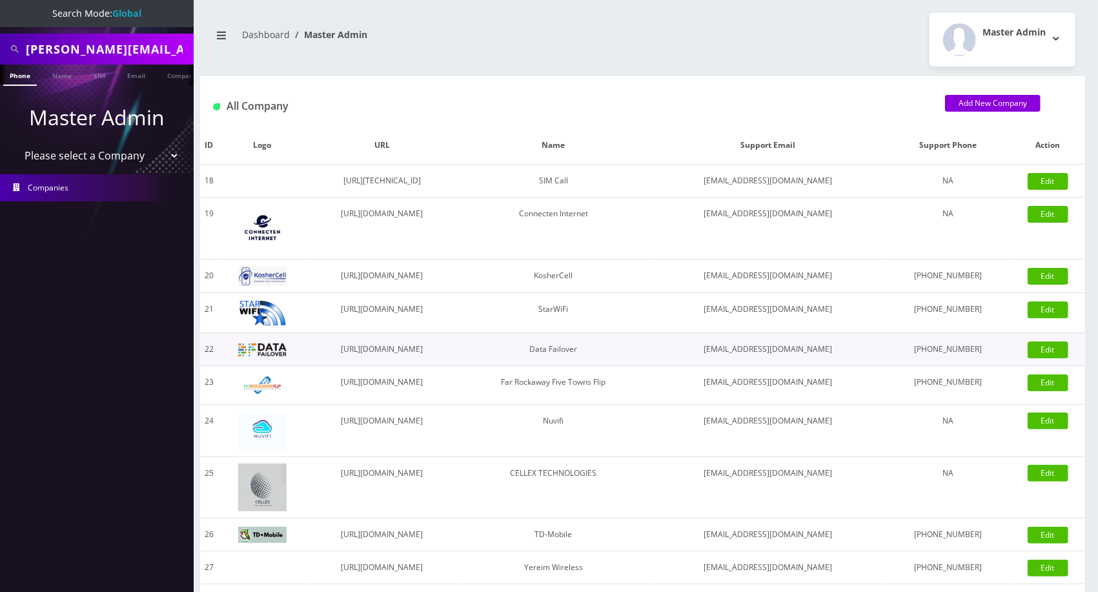
scroll to position [191, 0]
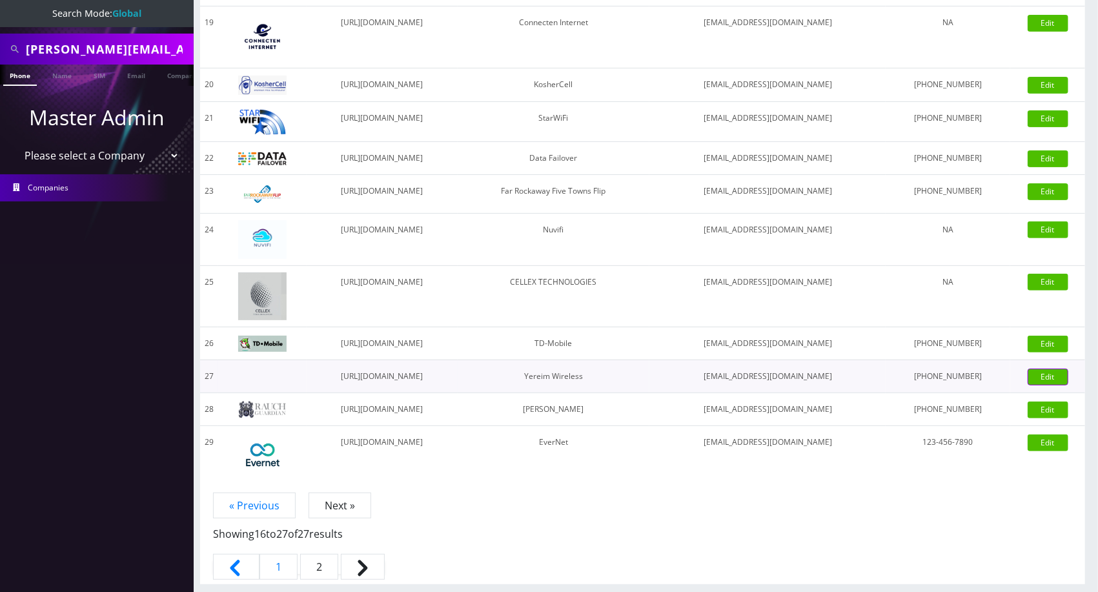
click at [1052, 373] on link "Edit" at bounding box center [1047, 376] width 41 height 17
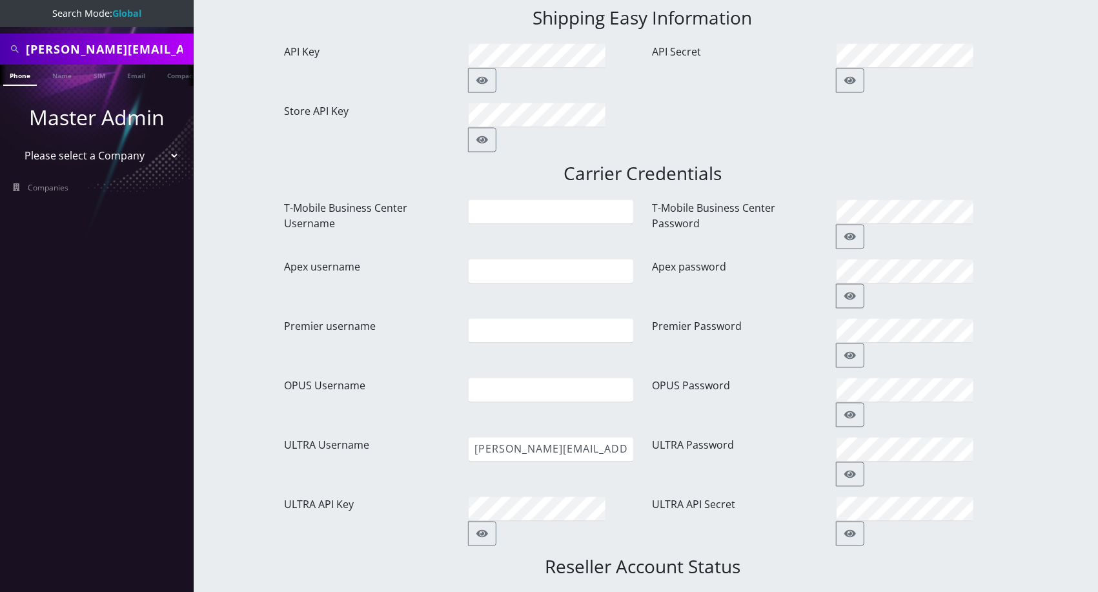
scroll to position [1388, 0]
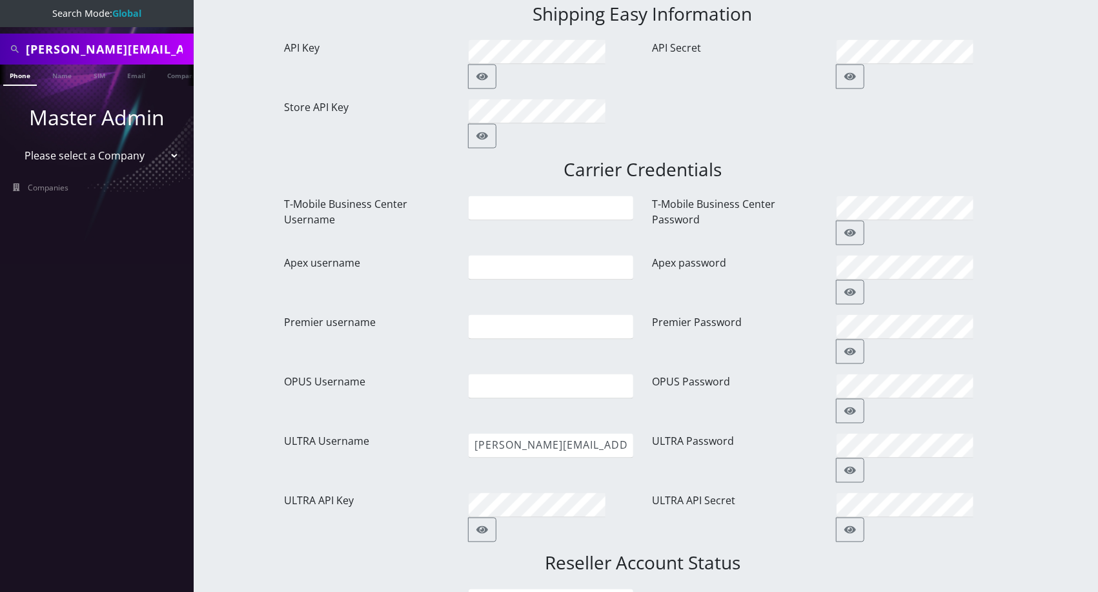
click at [864, 458] on button "button" at bounding box center [850, 470] width 28 height 25
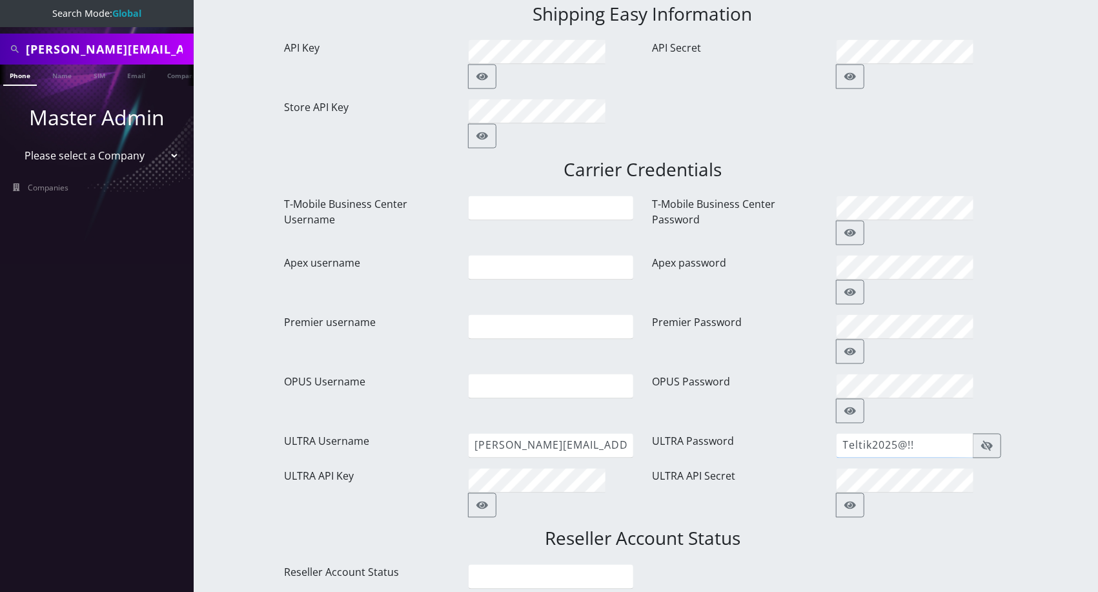
click at [956, 434] on input "Teltik2025@!!" at bounding box center [904, 446] width 137 height 25
paste input "!a"
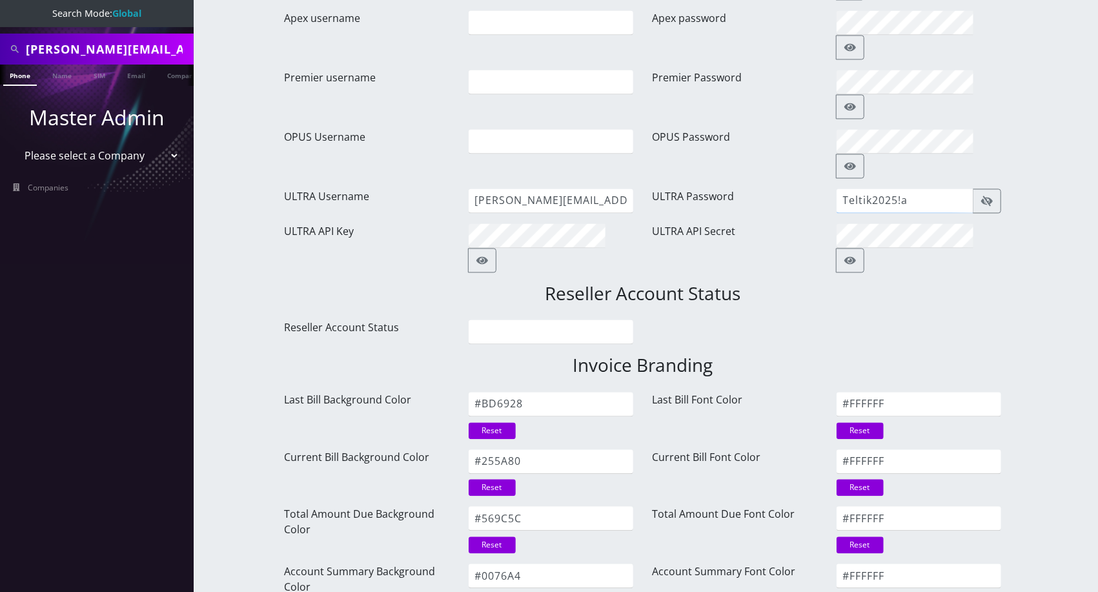
type input "Teltik2025!a"
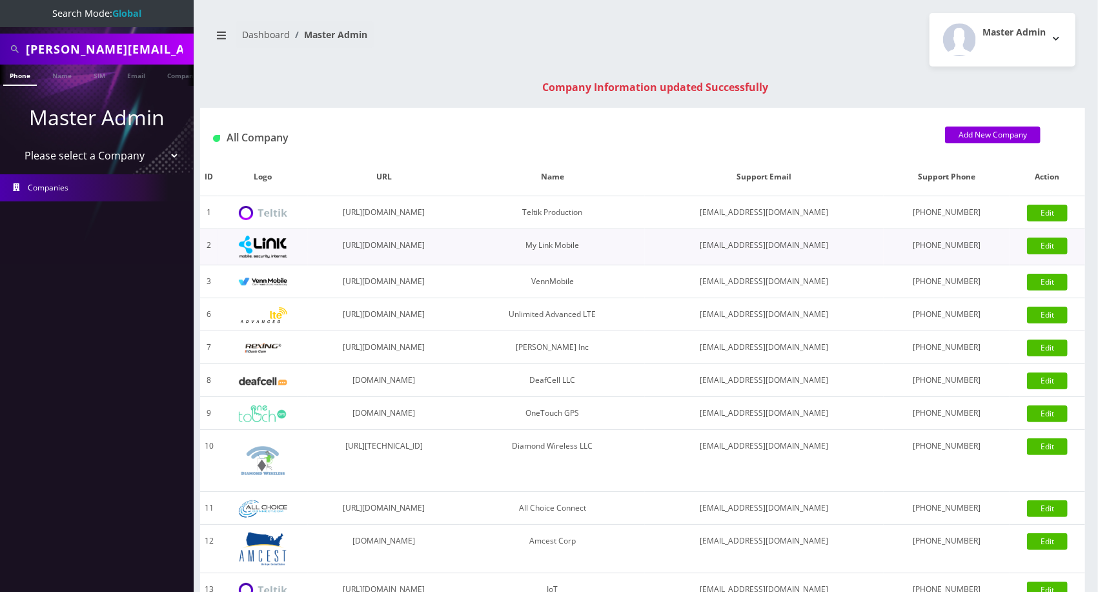
scroll to position [325, 0]
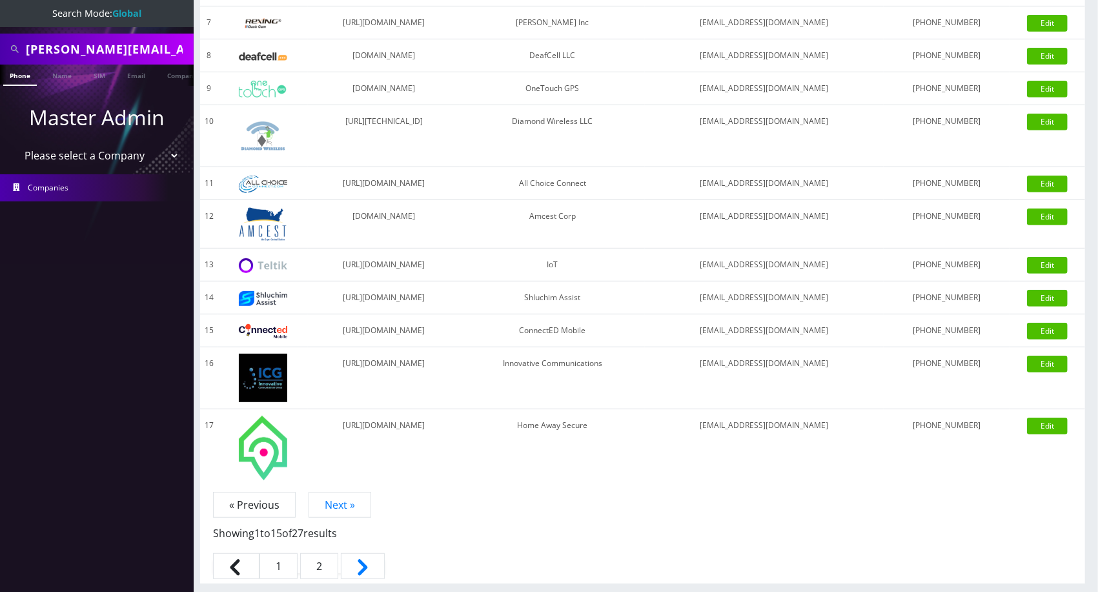
click at [336, 573] on link "2" at bounding box center [319, 566] width 38 height 26
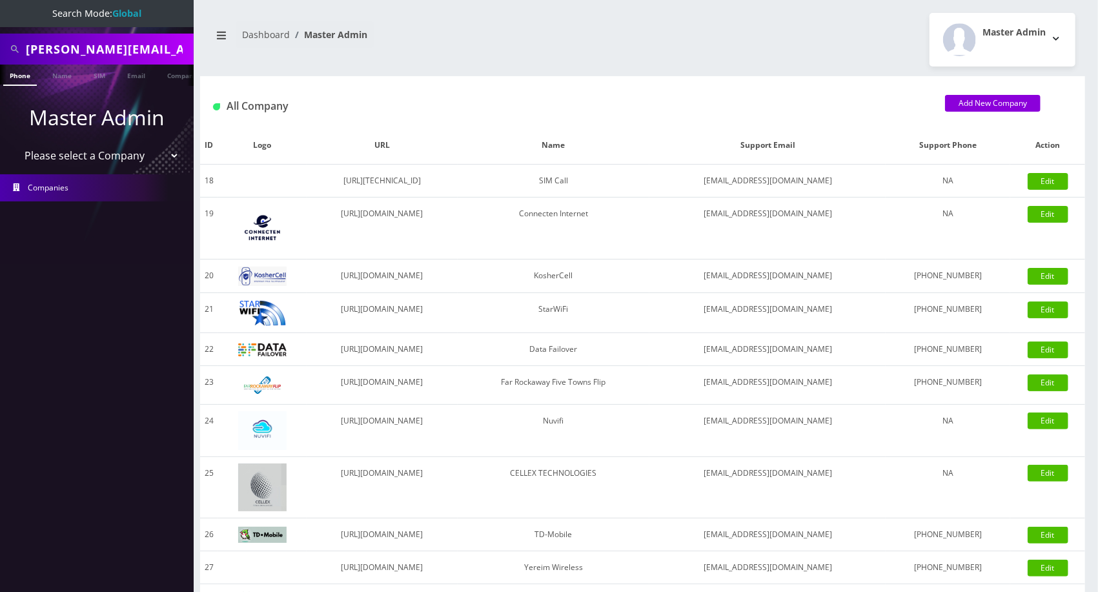
scroll to position [191, 0]
